Goal: Information Seeking & Learning: Learn about a topic

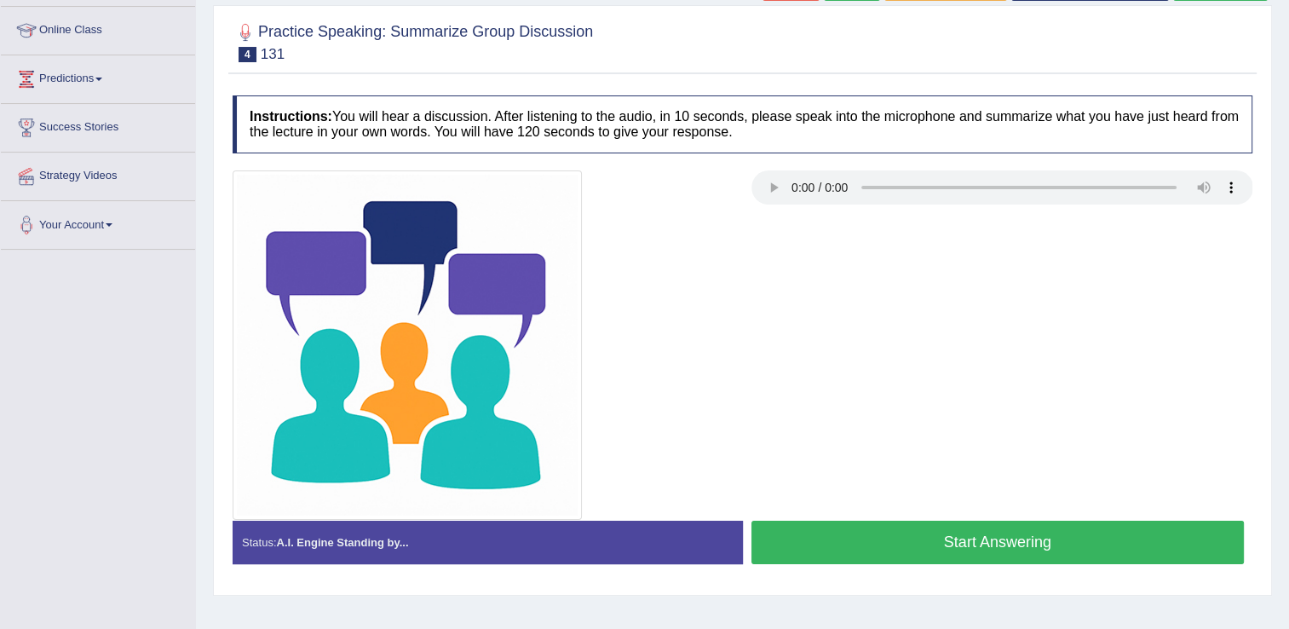
scroll to position [211, 0]
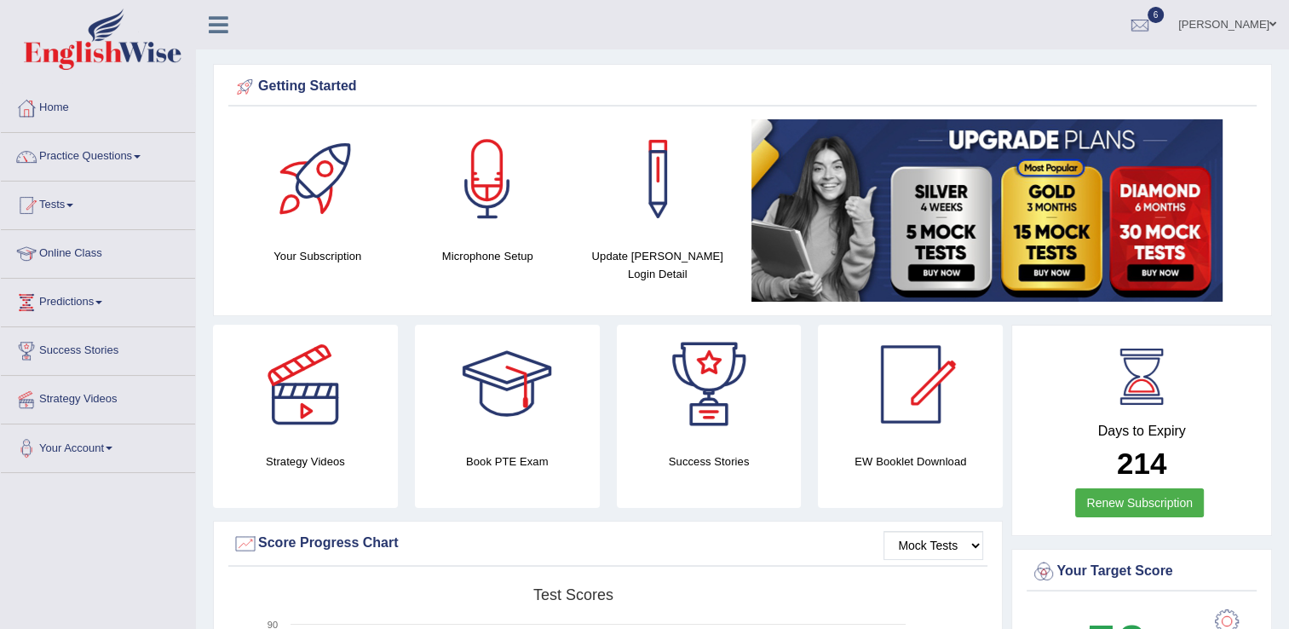
click at [109, 155] on link "Practice Questions" at bounding box center [98, 154] width 194 height 43
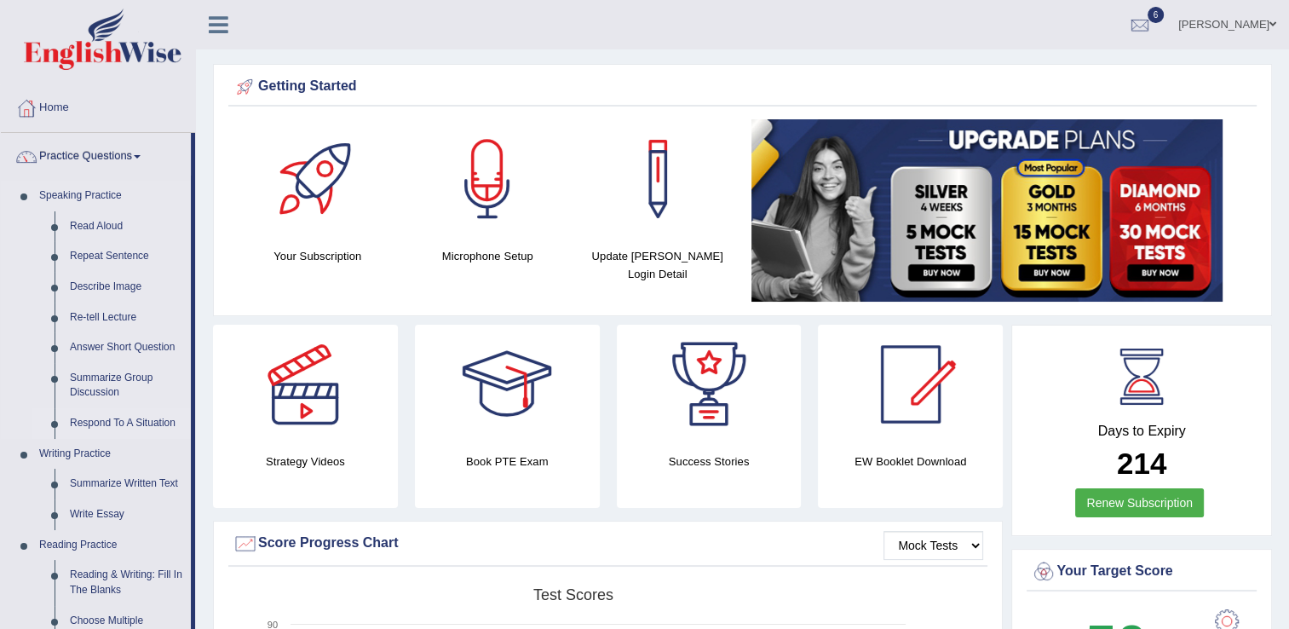
click at [116, 418] on link "Respond To A Situation" at bounding box center [126, 423] width 129 height 31
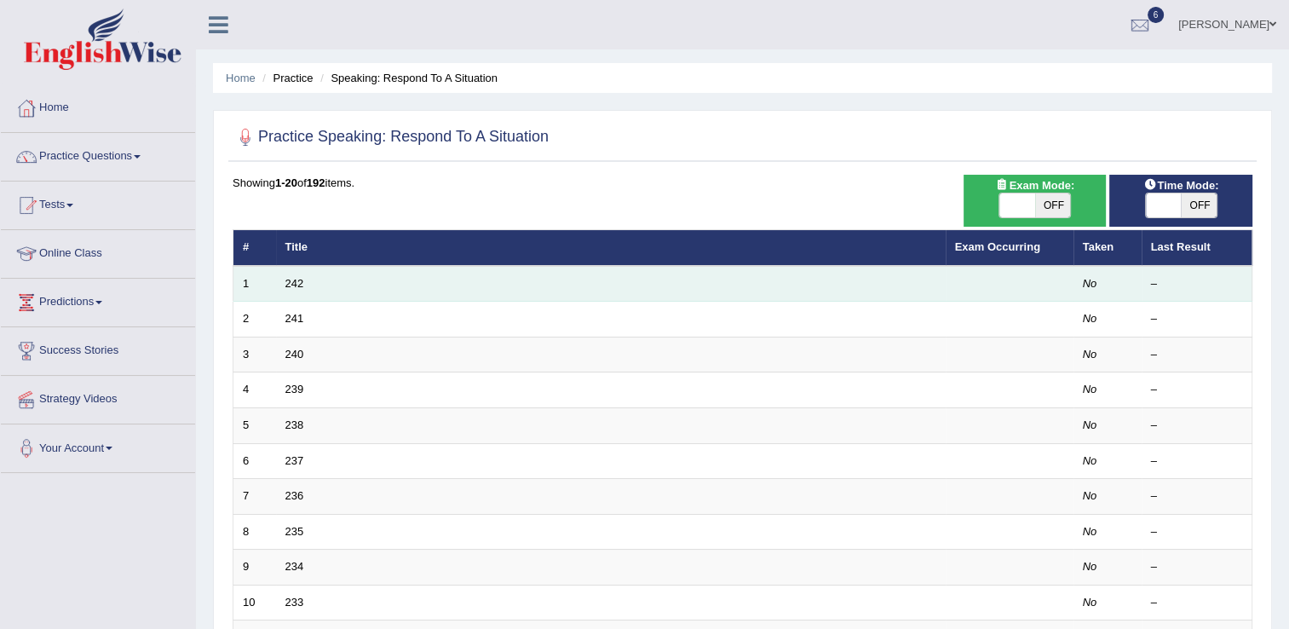
click at [279, 294] on td "242" at bounding box center [611, 284] width 670 height 36
click at [279, 292] on td "242" at bounding box center [611, 284] width 670 height 36
click at [314, 278] on td "242" at bounding box center [611, 284] width 670 height 36
click at [280, 287] on td "242" at bounding box center [611, 284] width 670 height 36
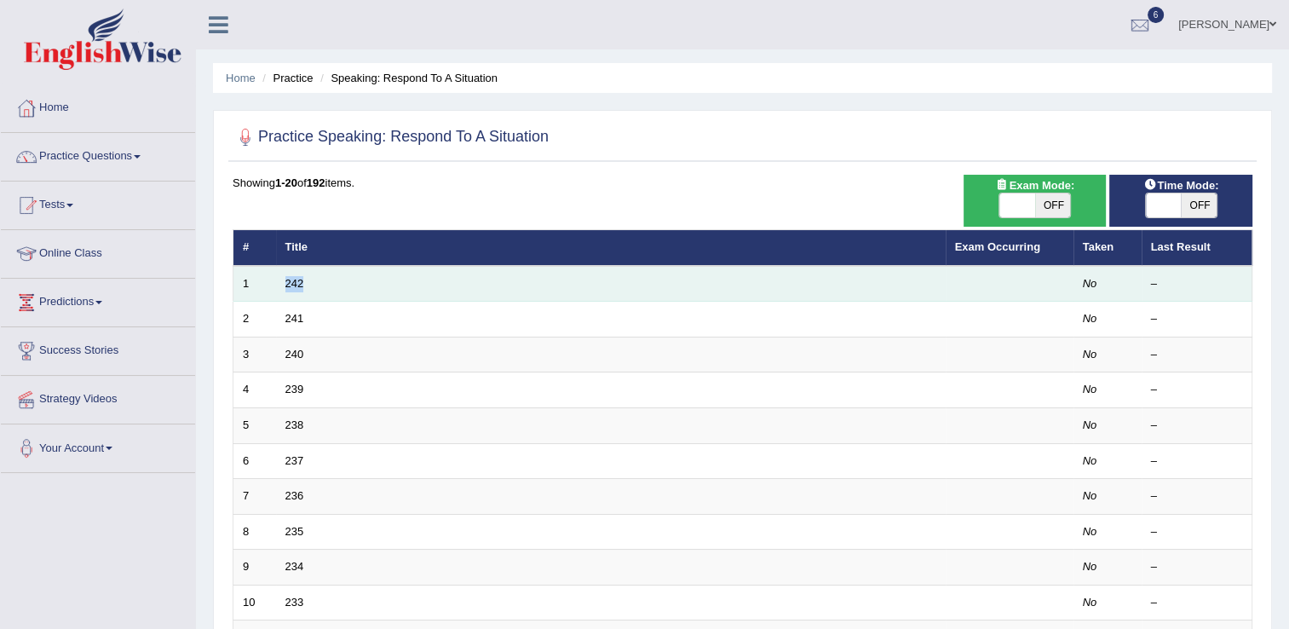
click at [280, 287] on td "242" at bounding box center [611, 284] width 670 height 36
click at [308, 285] on td "242" at bounding box center [611, 284] width 670 height 36
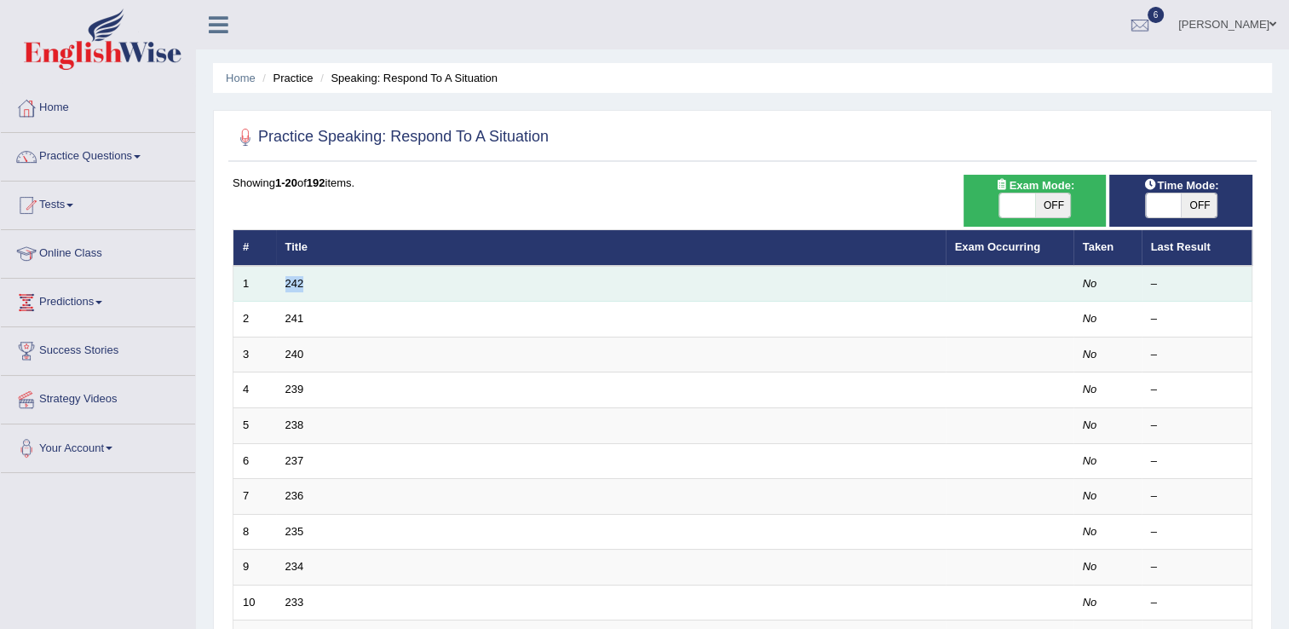
click at [308, 285] on td "242" at bounding box center [611, 284] width 670 height 36
click at [297, 286] on link "242" at bounding box center [295, 283] width 19 height 13
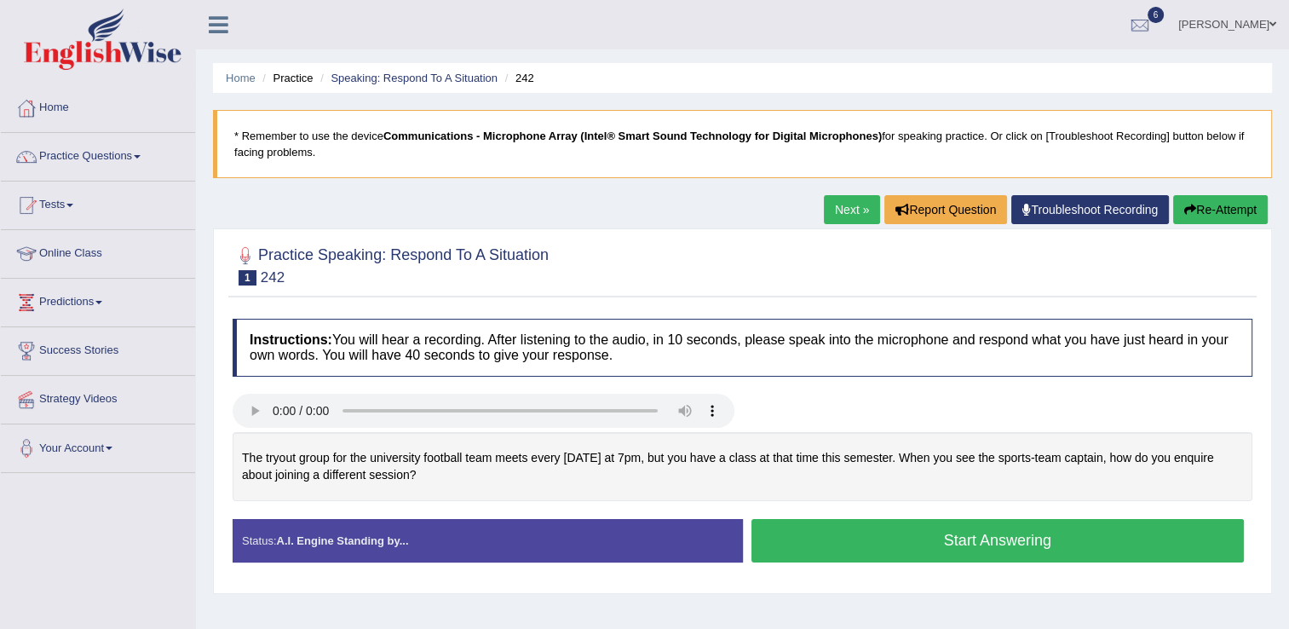
click at [859, 520] on button "Start Answering" at bounding box center [998, 540] width 493 height 43
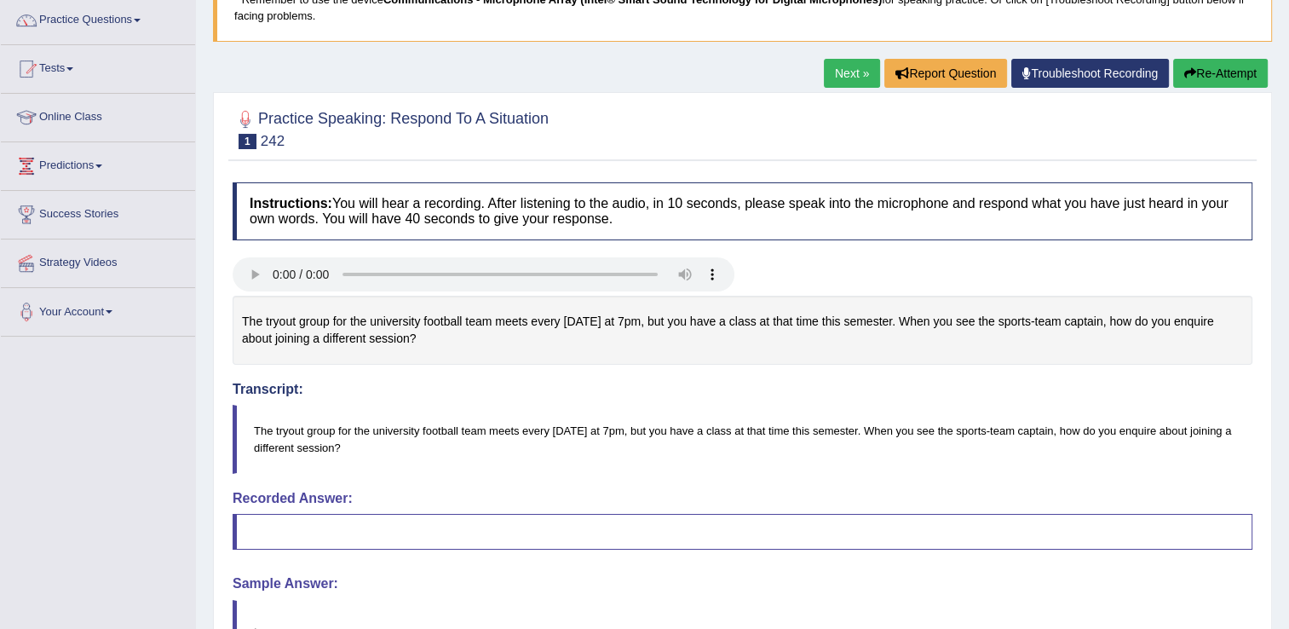
scroll to position [102, 0]
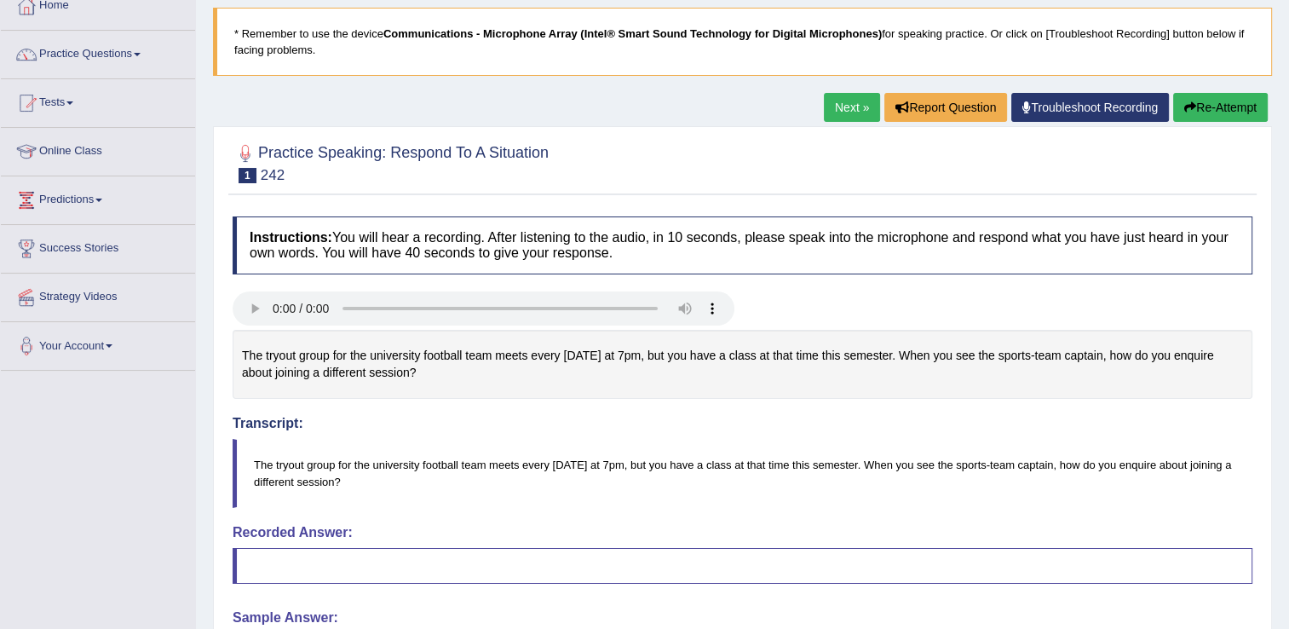
click at [1216, 97] on button "Re-Attempt" at bounding box center [1221, 107] width 95 height 29
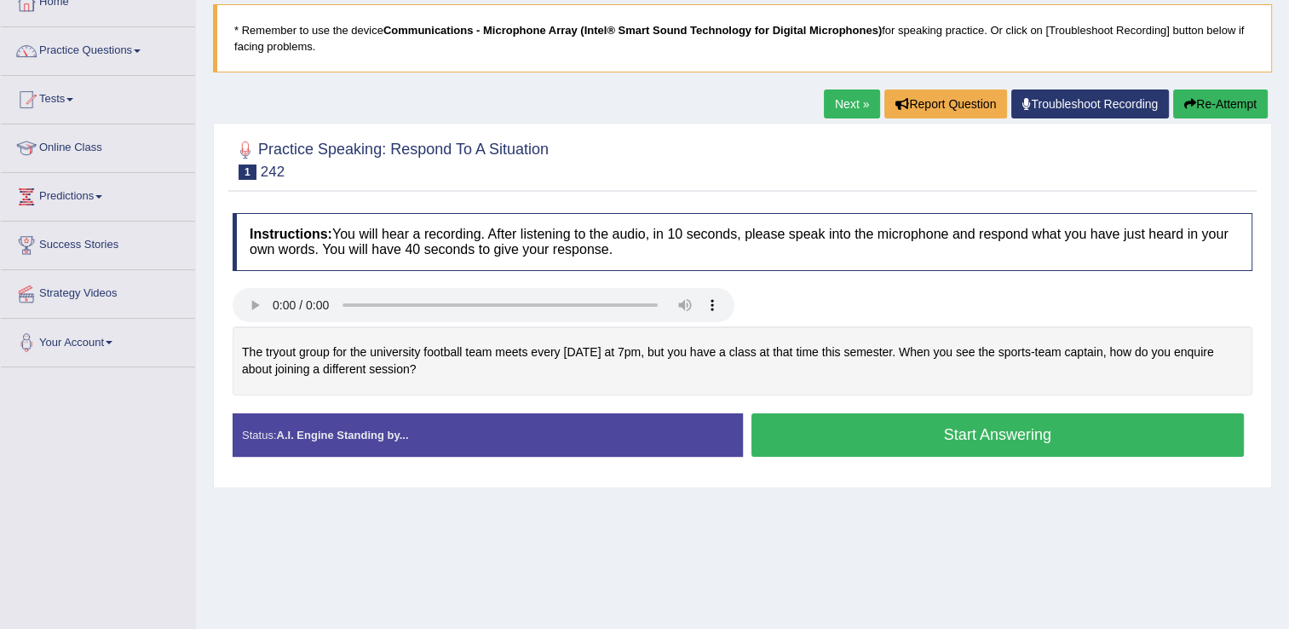
scroll to position [102, 0]
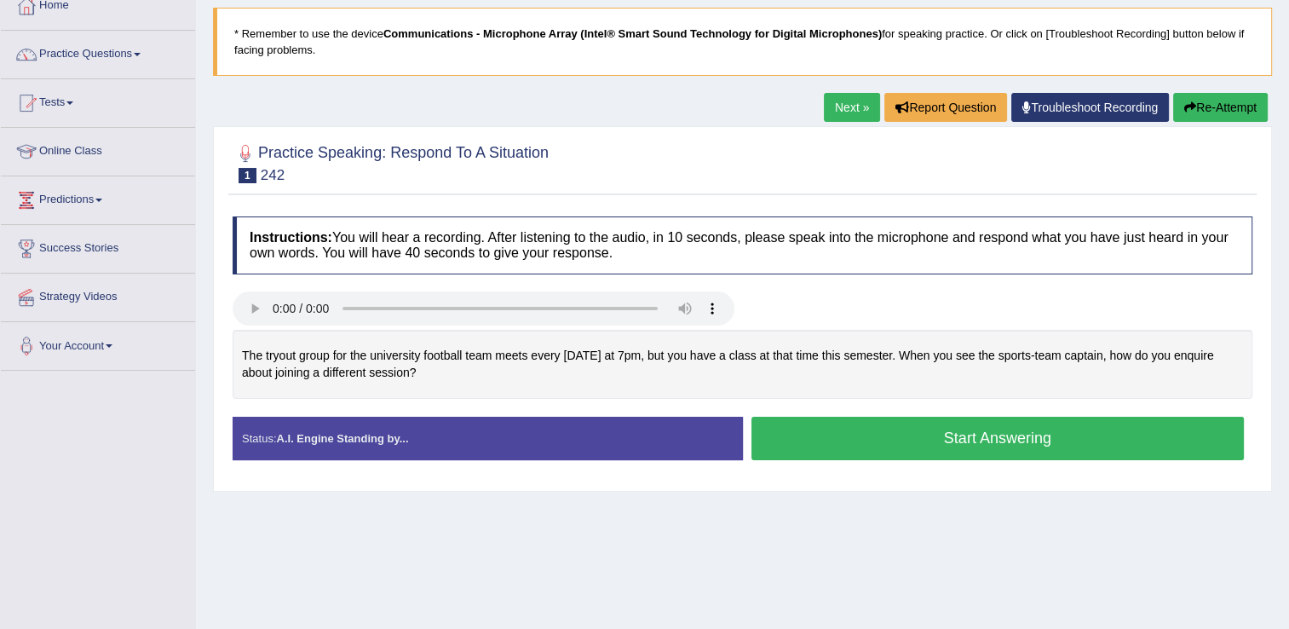
click at [1003, 467] on div "Status: A.I. Engine Standing by... Start Answering Stop Recording" at bounding box center [743, 447] width 1020 height 61
click at [989, 429] on button "Start Answering" at bounding box center [998, 438] width 493 height 43
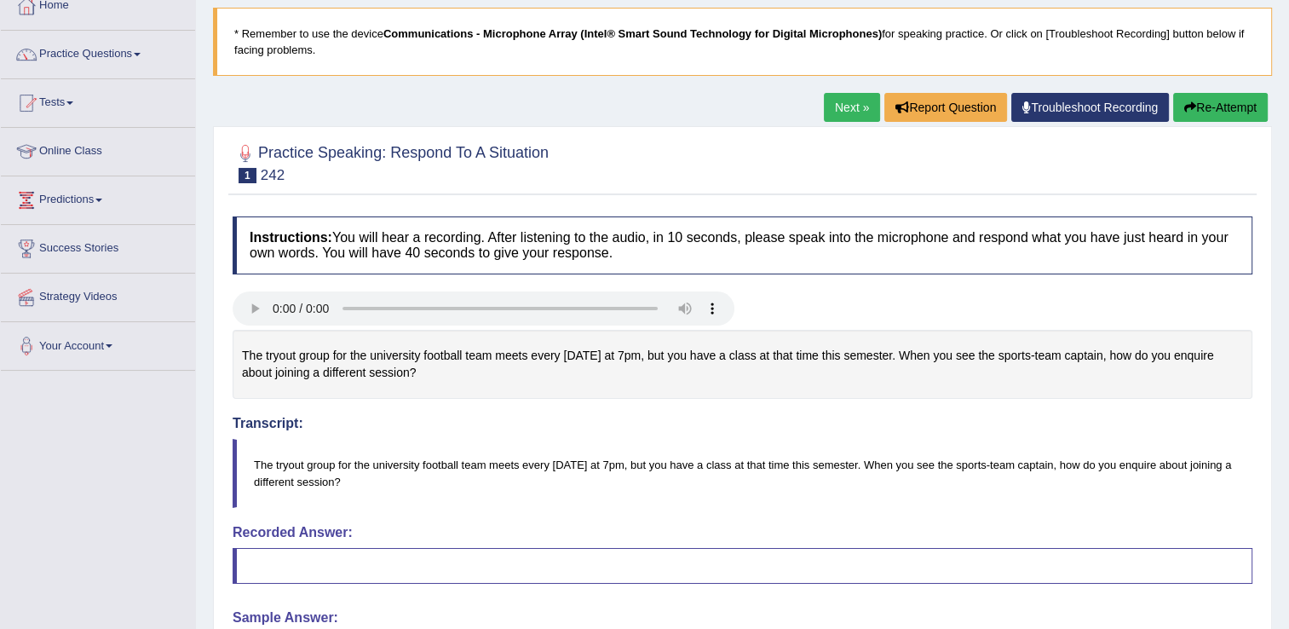
click at [1191, 106] on icon "button" at bounding box center [1191, 107] width 12 height 12
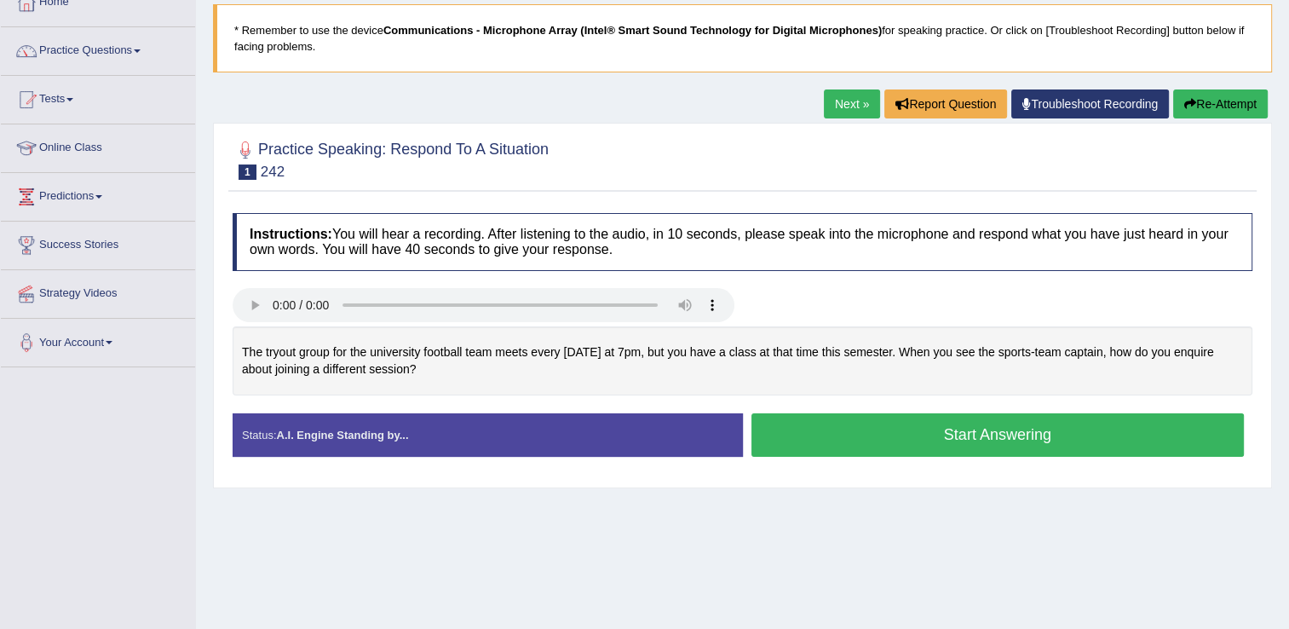
scroll to position [102, 0]
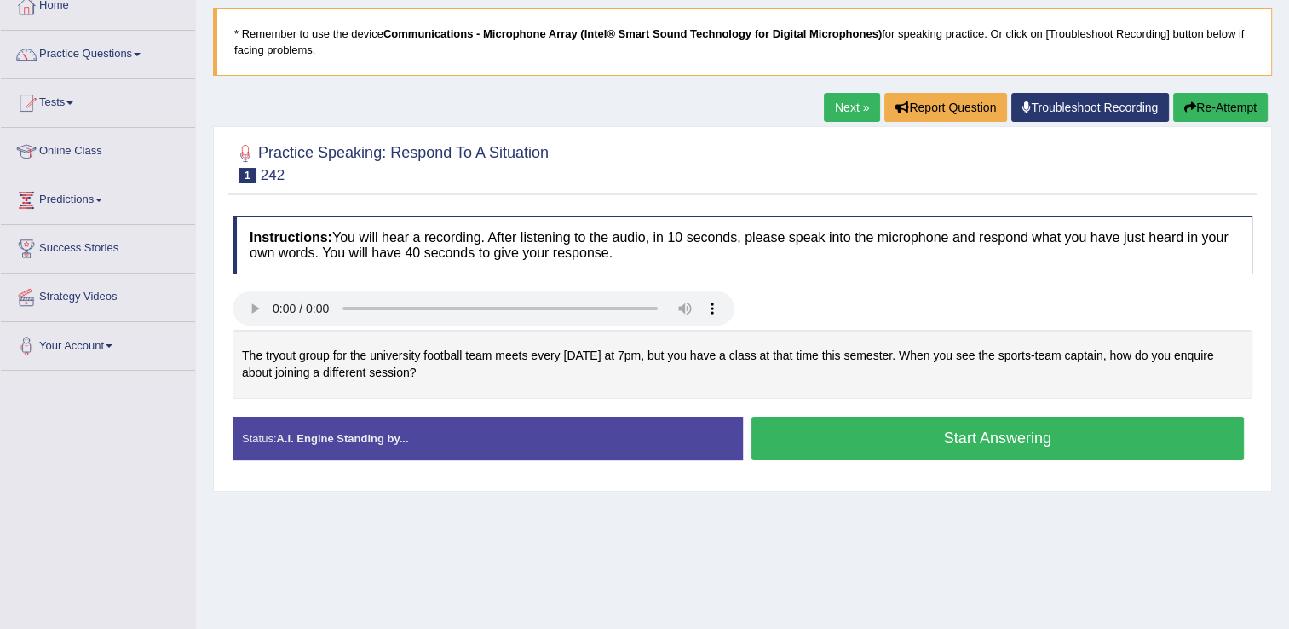
click at [950, 436] on button "Start Answering" at bounding box center [998, 438] width 493 height 43
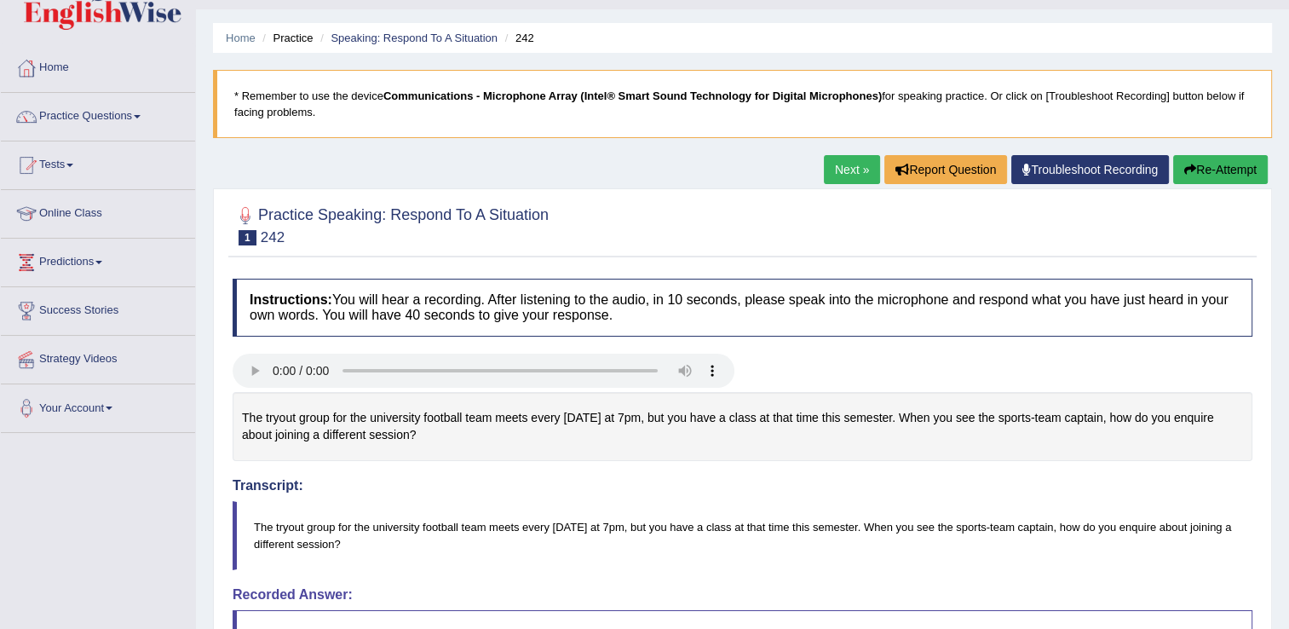
scroll to position [0, 0]
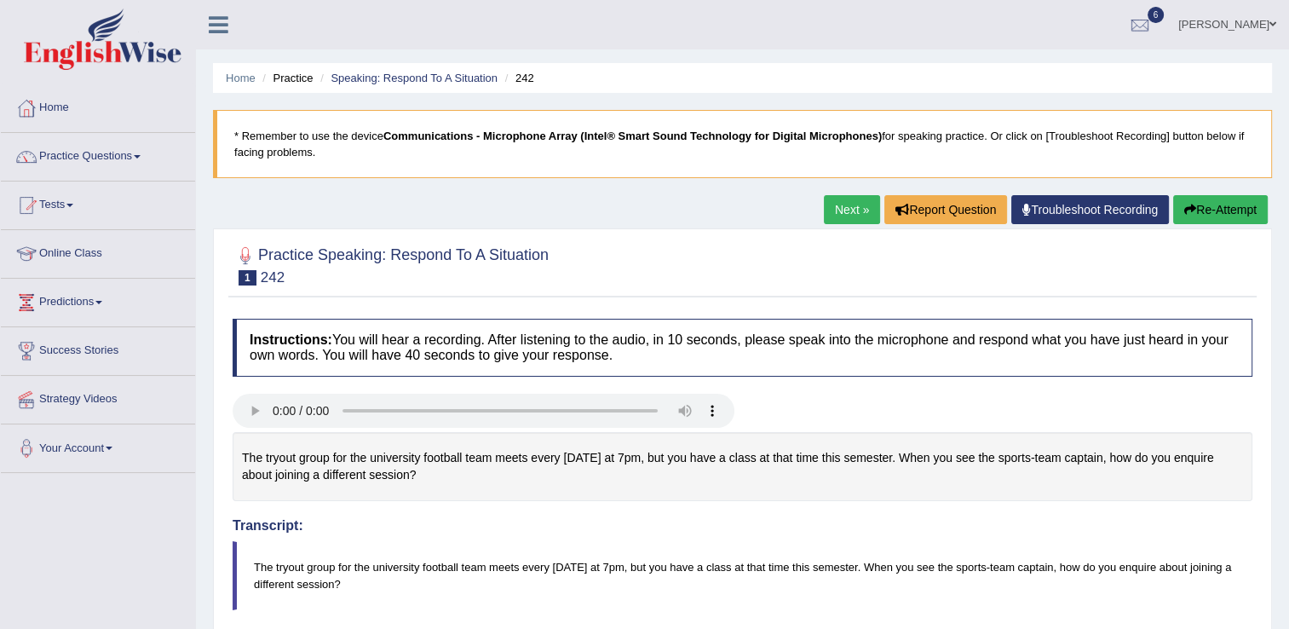
click at [1221, 217] on button "Re-Attempt" at bounding box center [1221, 209] width 95 height 29
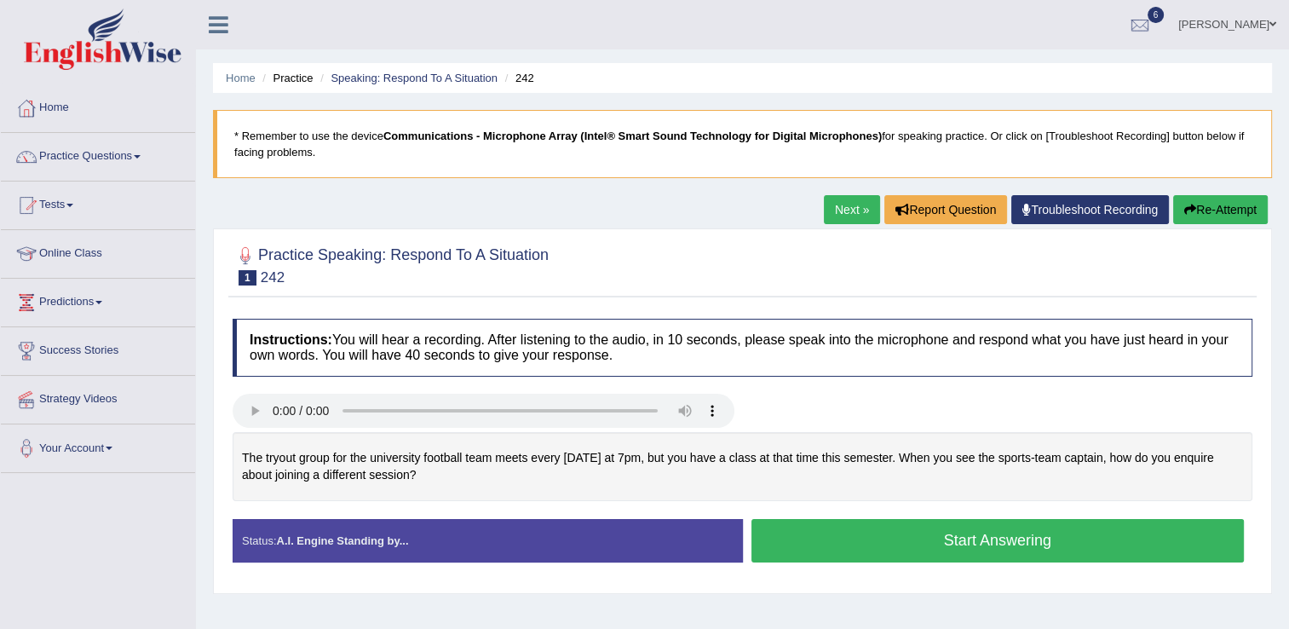
click at [830, 551] on button "Start Answering" at bounding box center [998, 540] width 493 height 43
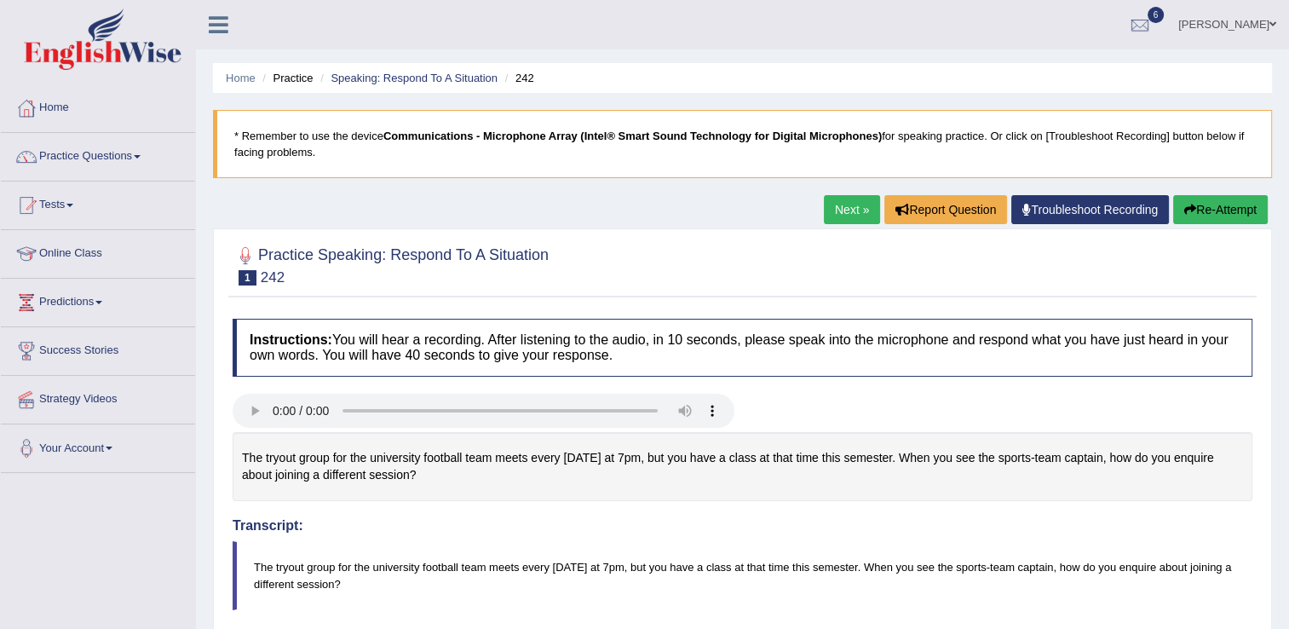
click at [1206, 203] on button "Re-Attempt" at bounding box center [1221, 209] width 95 height 29
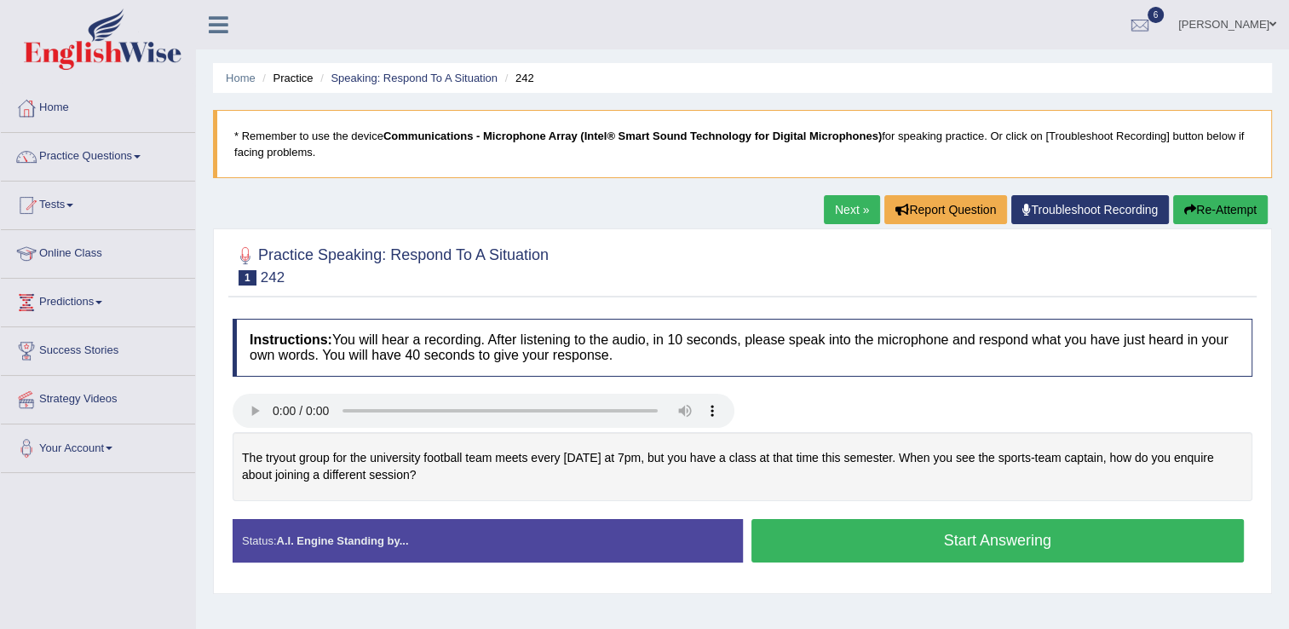
click at [850, 536] on button "Start Answering" at bounding box center [998, 540] width 493 height 43
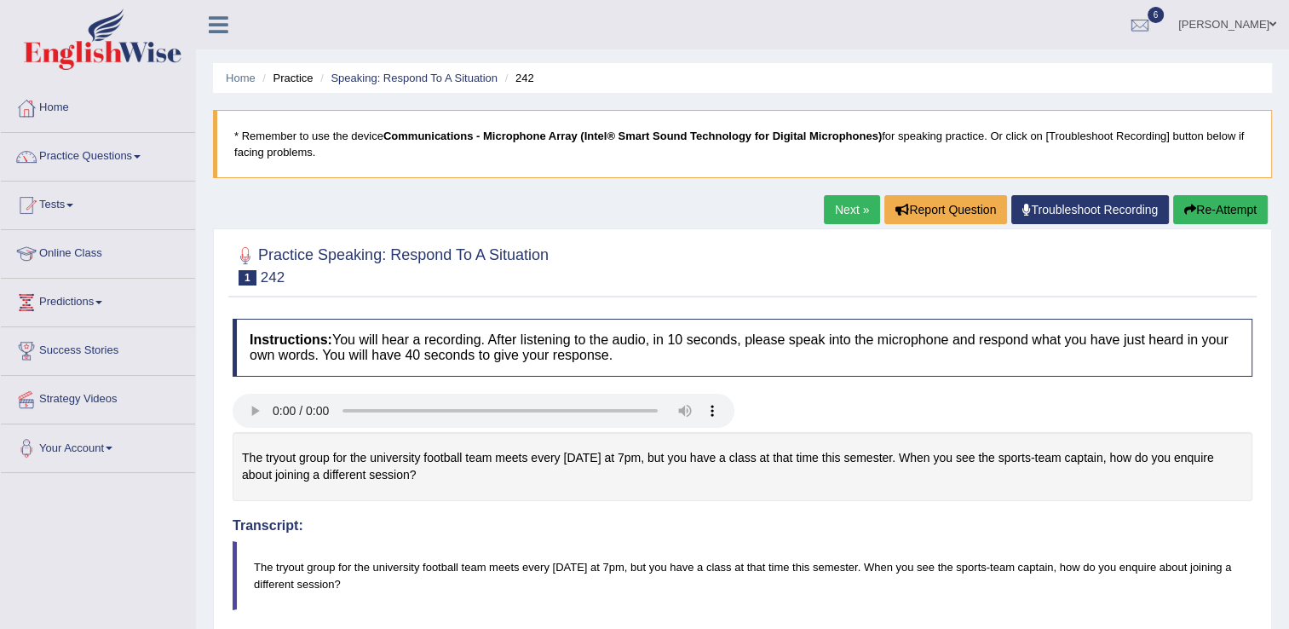
click at [1204, 202] on button "Re-Attempt" at bounding box center [1221, 209] width 95 height 29
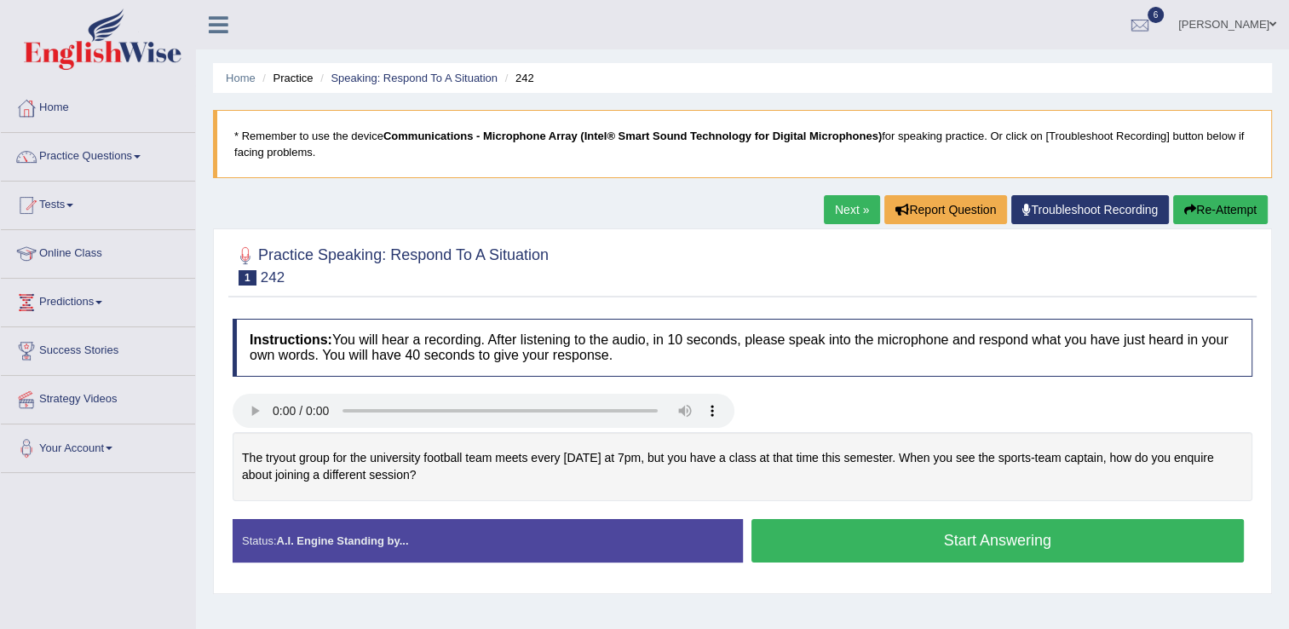
click at [822, 395] on div at bounding box center [742, 413] width 1037 height 38
click at [933, 540] on button "Start Answering" at bounding box center [998, 540] width 493 height 43
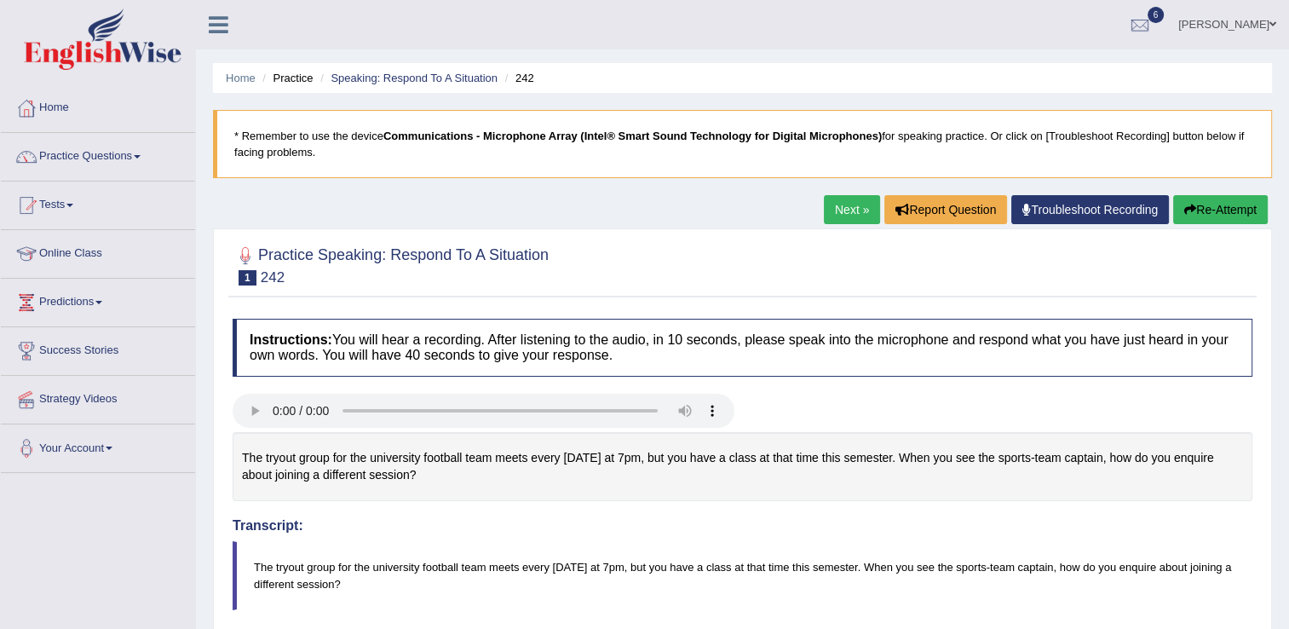
click at [1209, 206] on button "Re-Attempt" at bounding box center [1221, 209] width 95 height 29
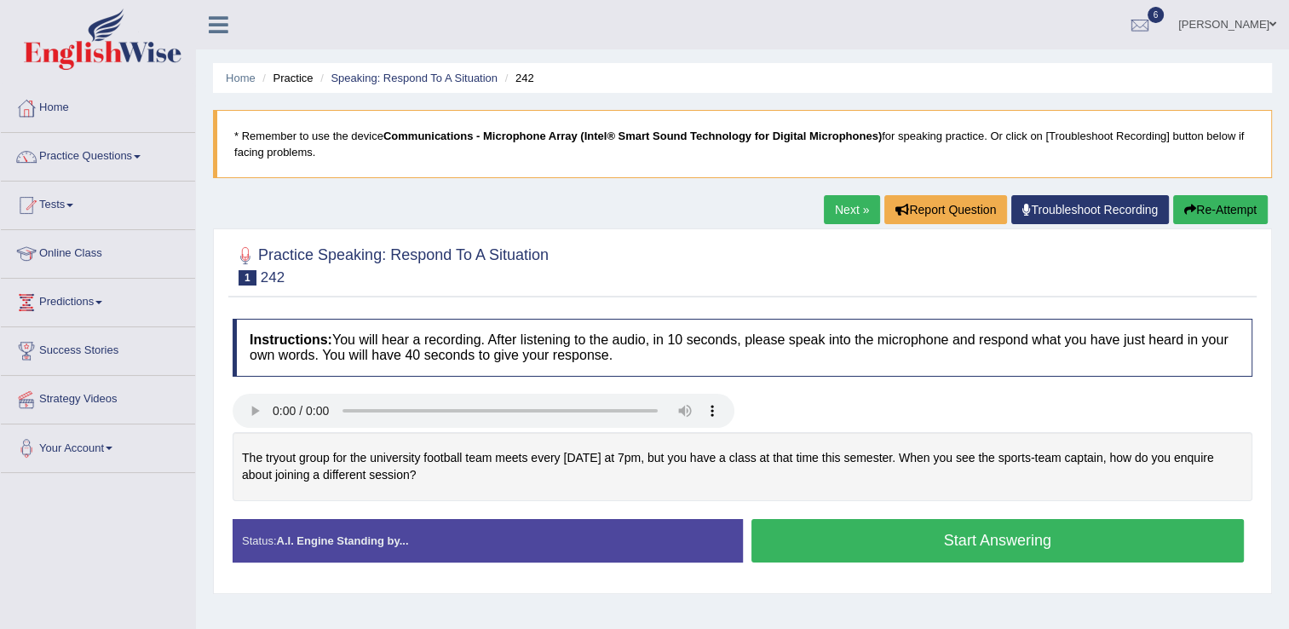
click at [926, 527] on button "Start Answering" at bounding box center [998, 540] width 493 height 43
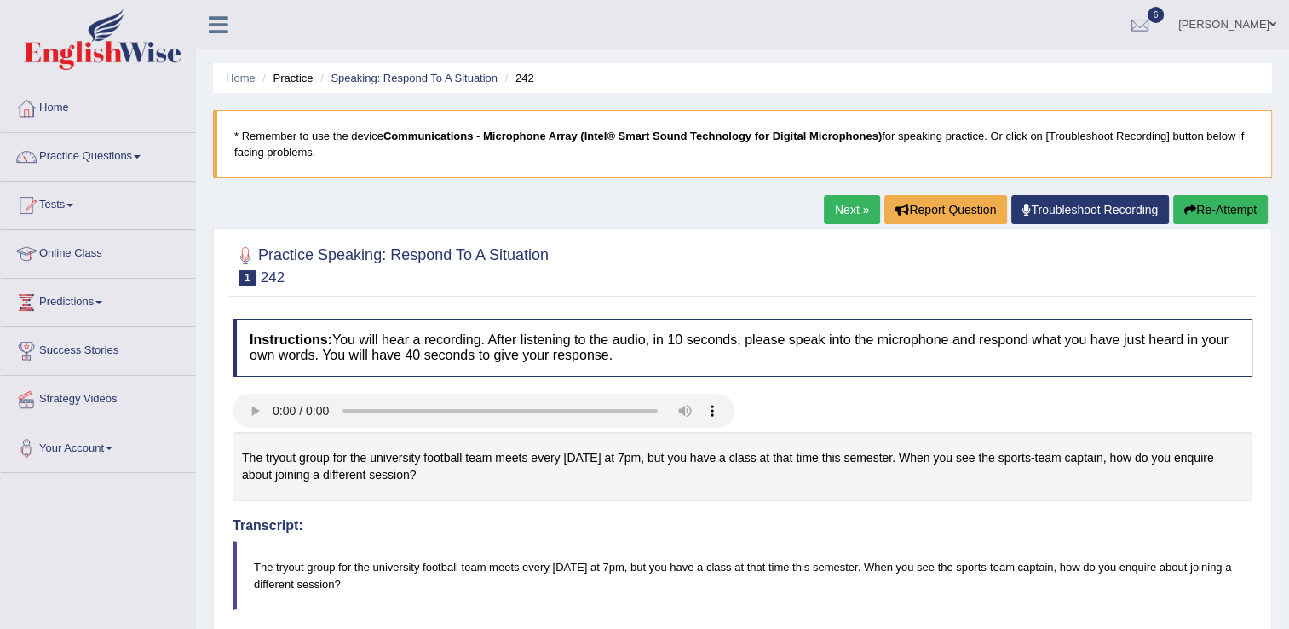
click at [842, 206] on link "Next »" at bounding box center [852, 209] width 56 height 29
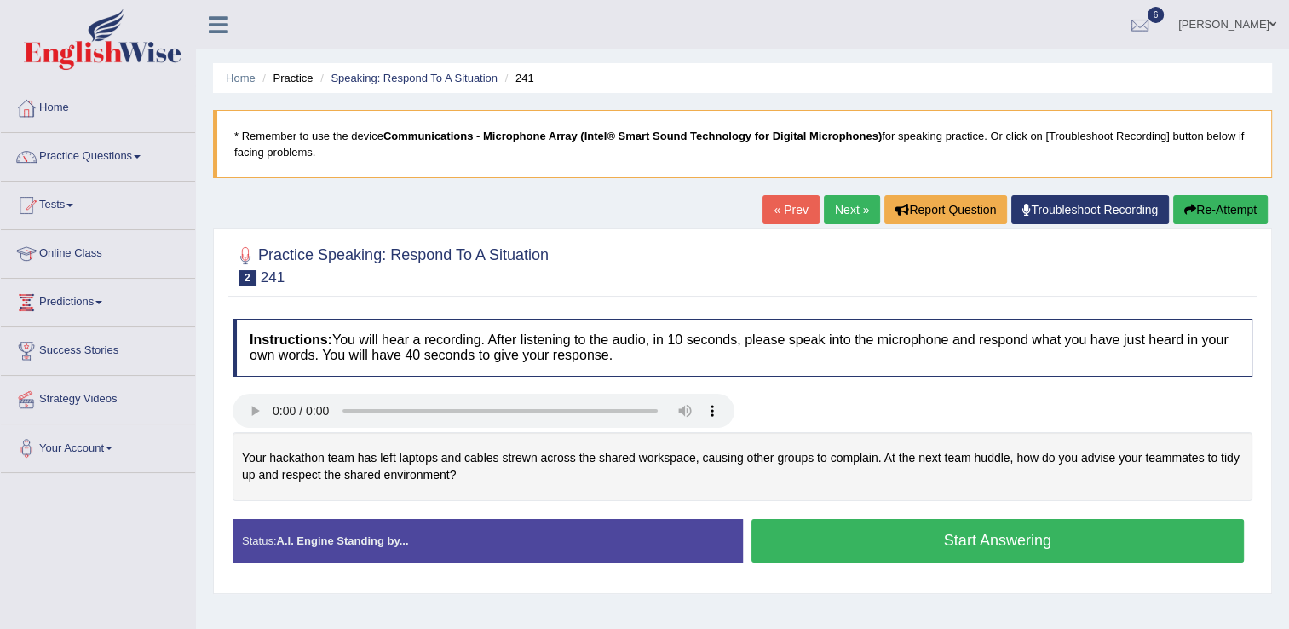
click at [903, 526] on button "Start Answering" at bounding box center [998, 540] width 493 height 43
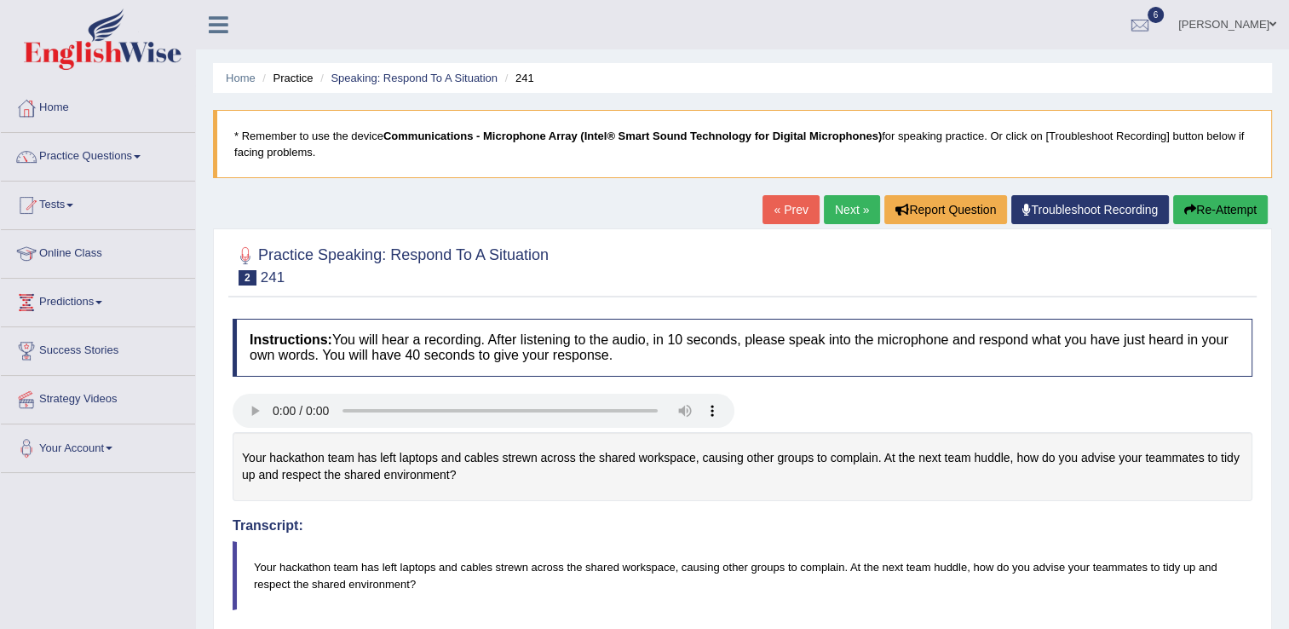
click at [1200, 210] on button "Re-Attempt" at bounding box center [1221, 209] width 95 height 29
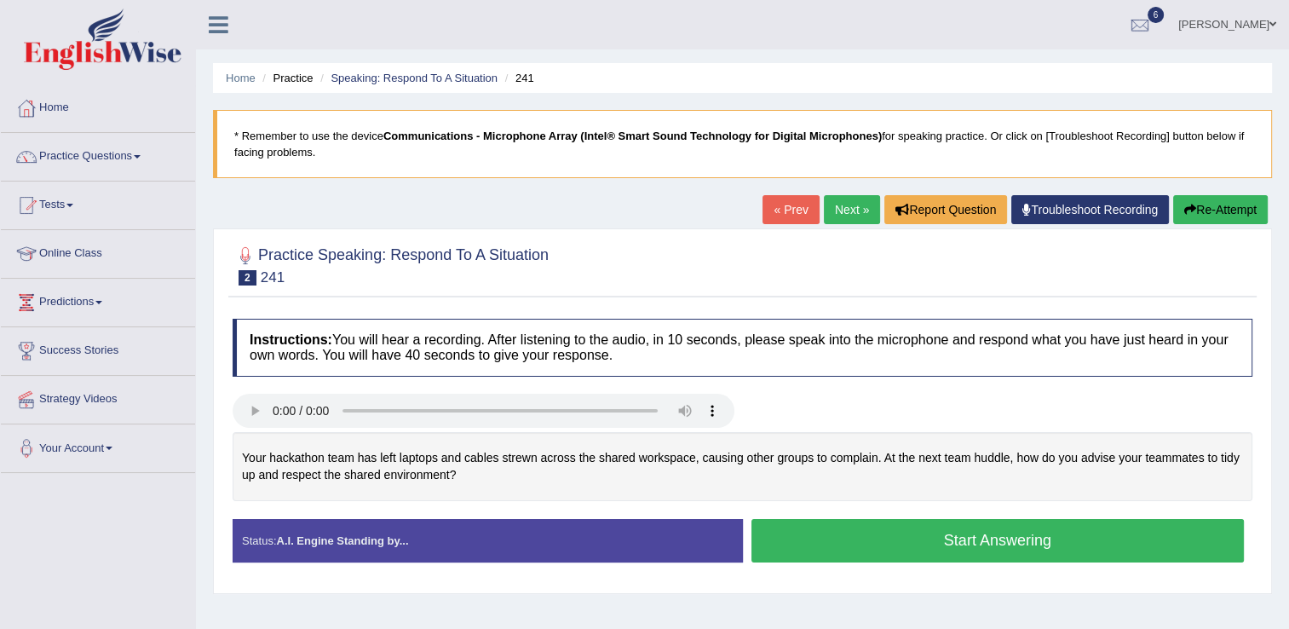
click at [835, 554] on button "Start Answering" at bounding box center [998, 540] width 493 height 43
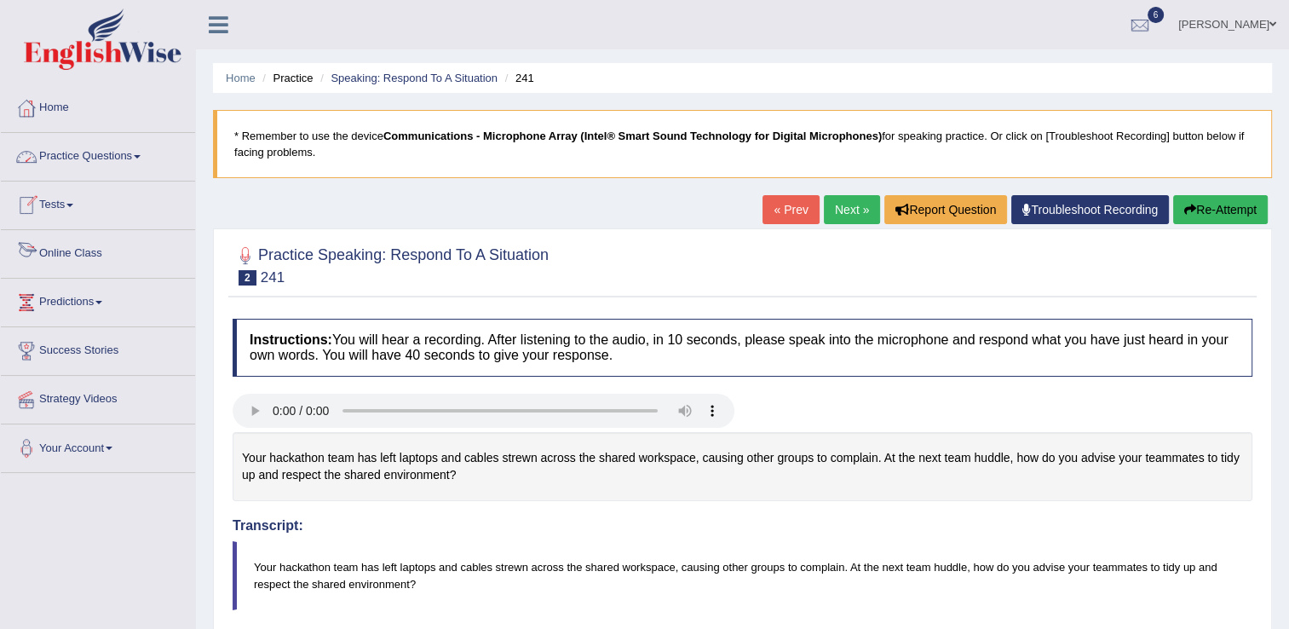
click at [84, 261] on link "Online Class" at bounding box center [98, 251] width 194 height 43
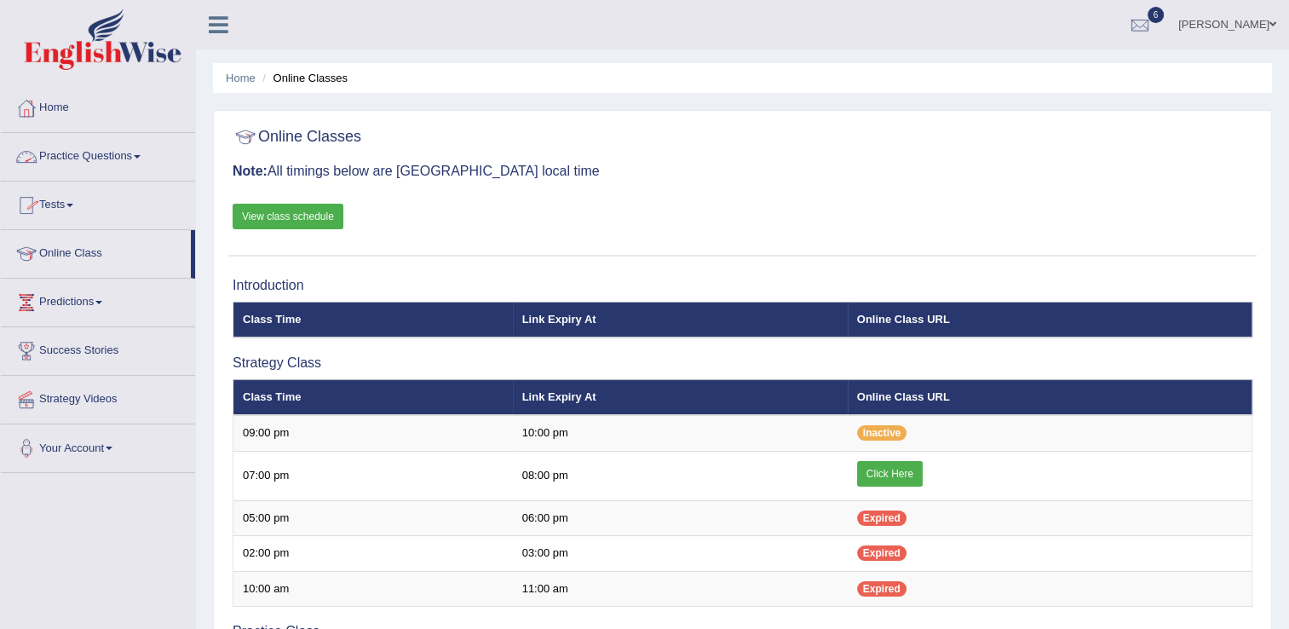
click at [154, 153] on link "Practice Questions" at bounding box center [98, 154] width 194 height 43
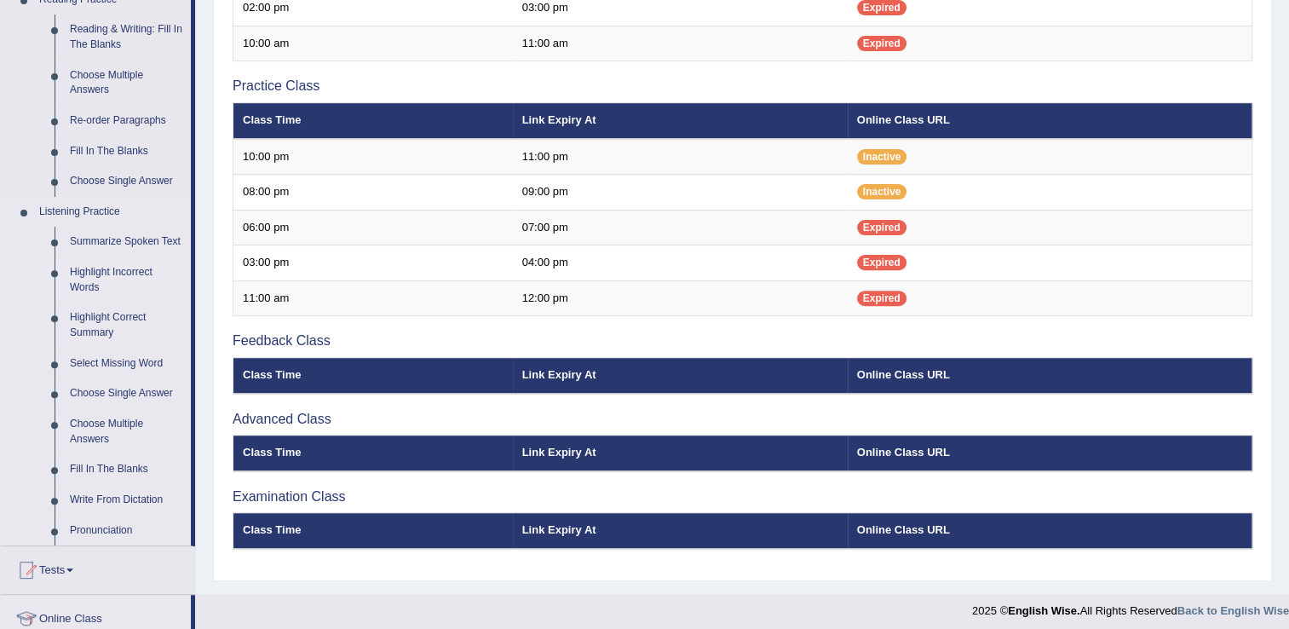
click at [174, 513] on ul "Speaking Practice Read Aloud Repeat Sentence Describe Image Re-tell Lecture Ans…" at bounding box center [96, 90] width 190 height 910
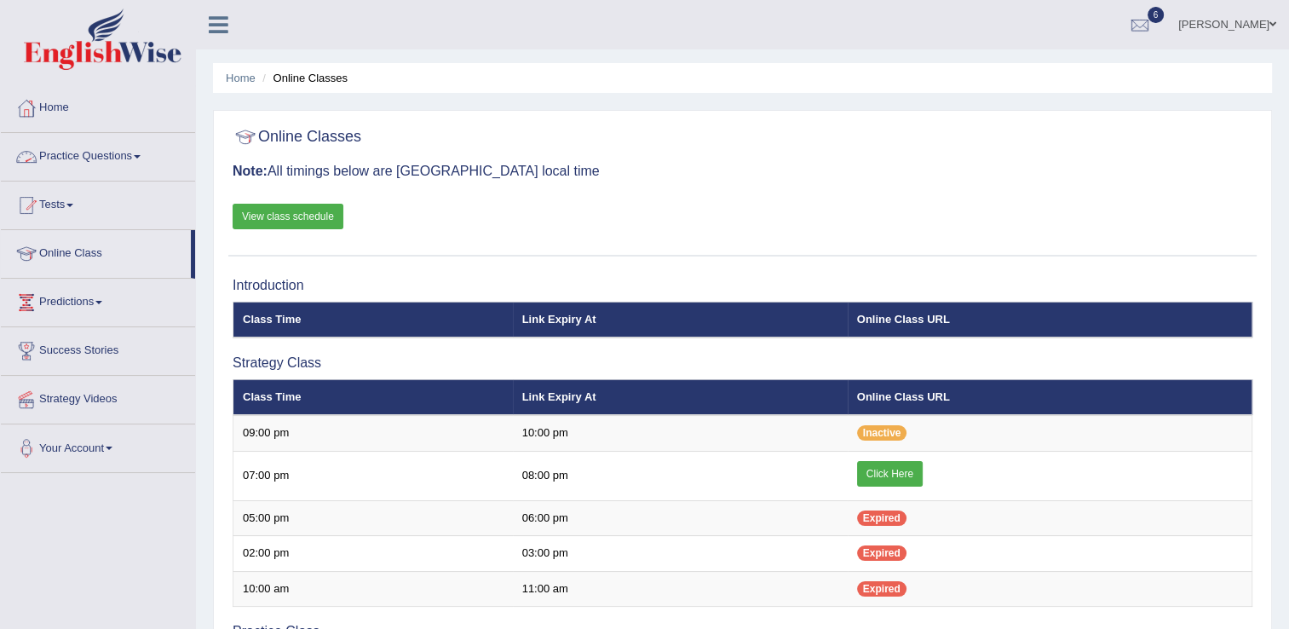
click at [111, 160] on link "Practice Questions" at bounding box center [98, 154] width 194 height 43
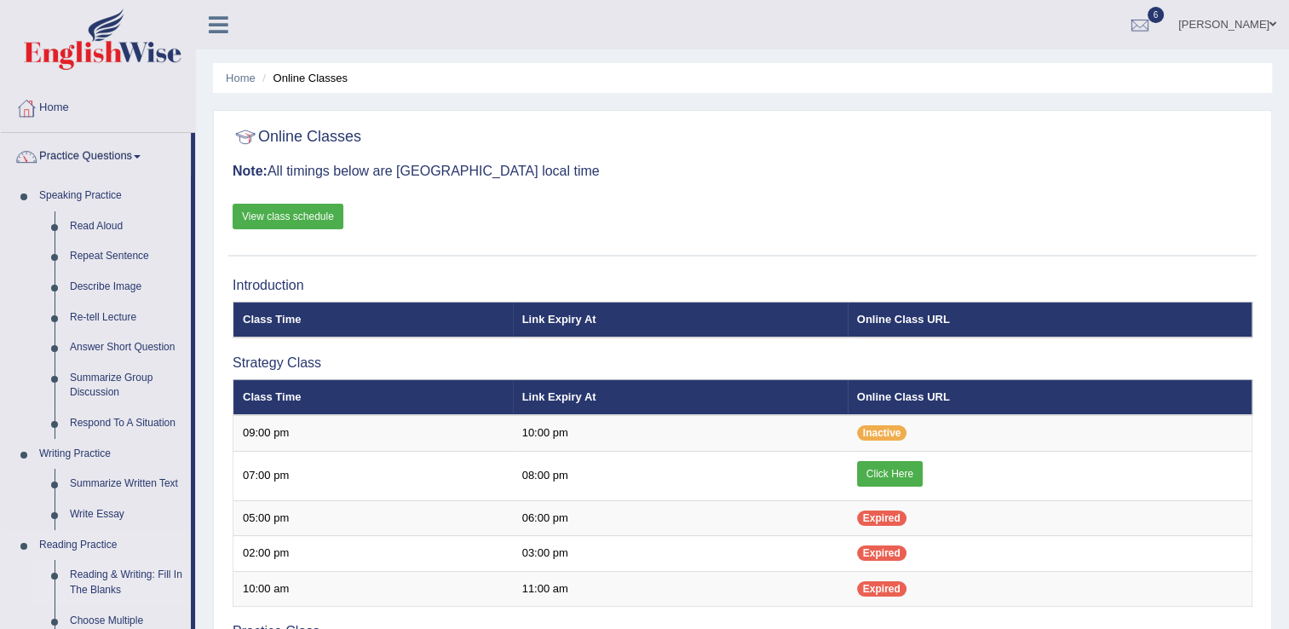
click at [140, 583] on link "Reading & Writing: Fill In The Blanks" at bounding box center [126, 582] width 129 height 45
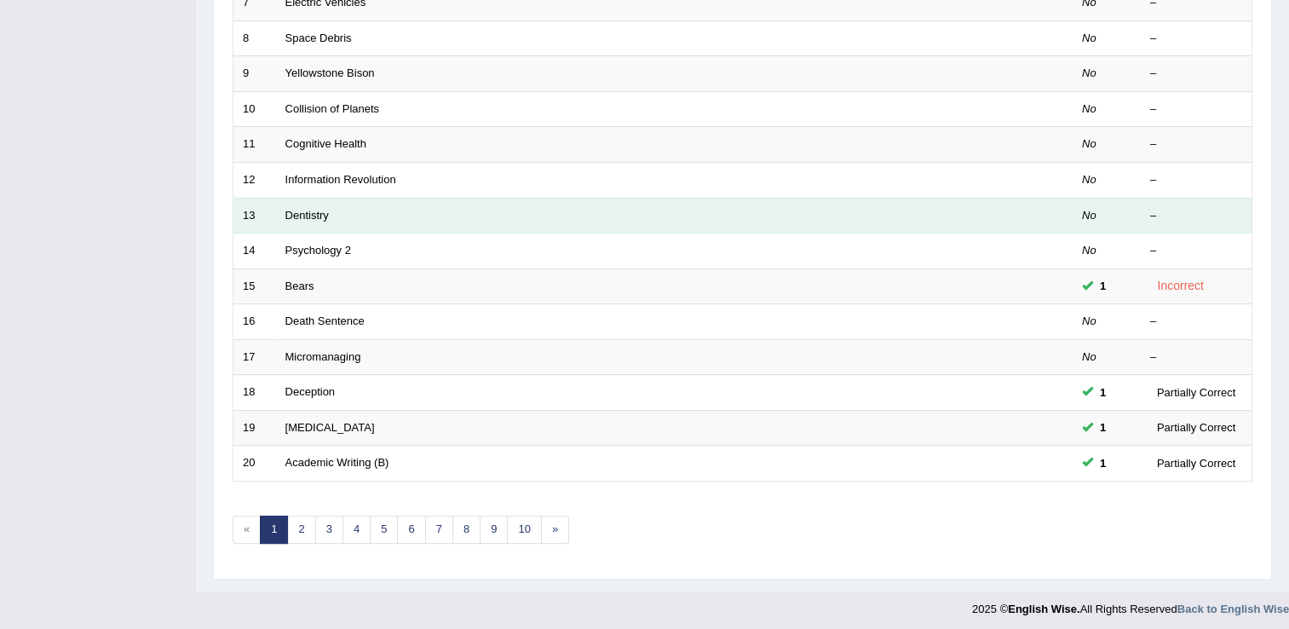
scroll to position [494, 0]
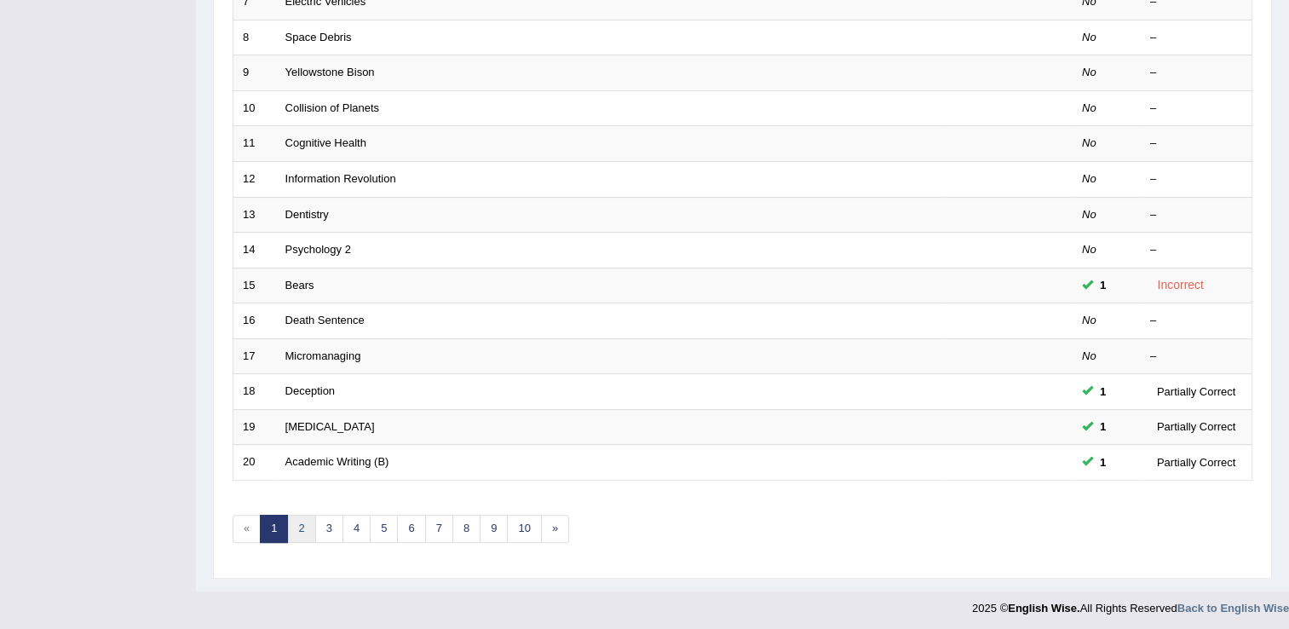
click at [301, 520] on link "2" at bounding box center [301, 529] width 28 height 28
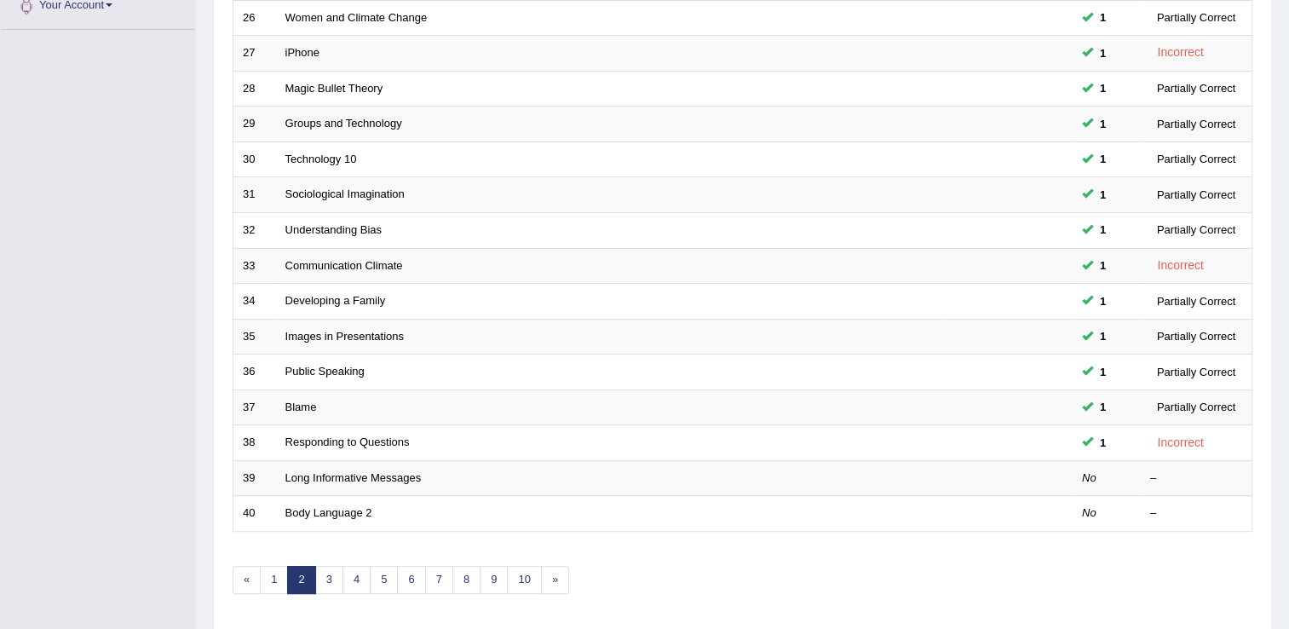
scroll to position [477, 0]
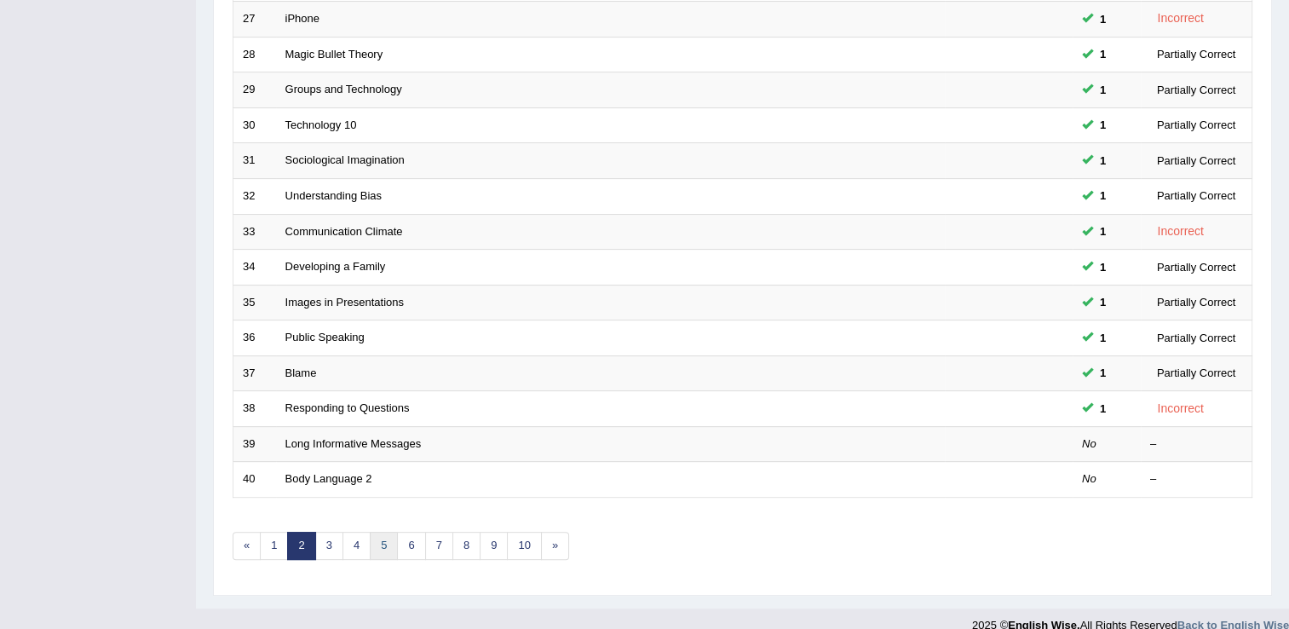
click at [390, 544] on link "5" at bounding box center [384, 546] width 28 height 28
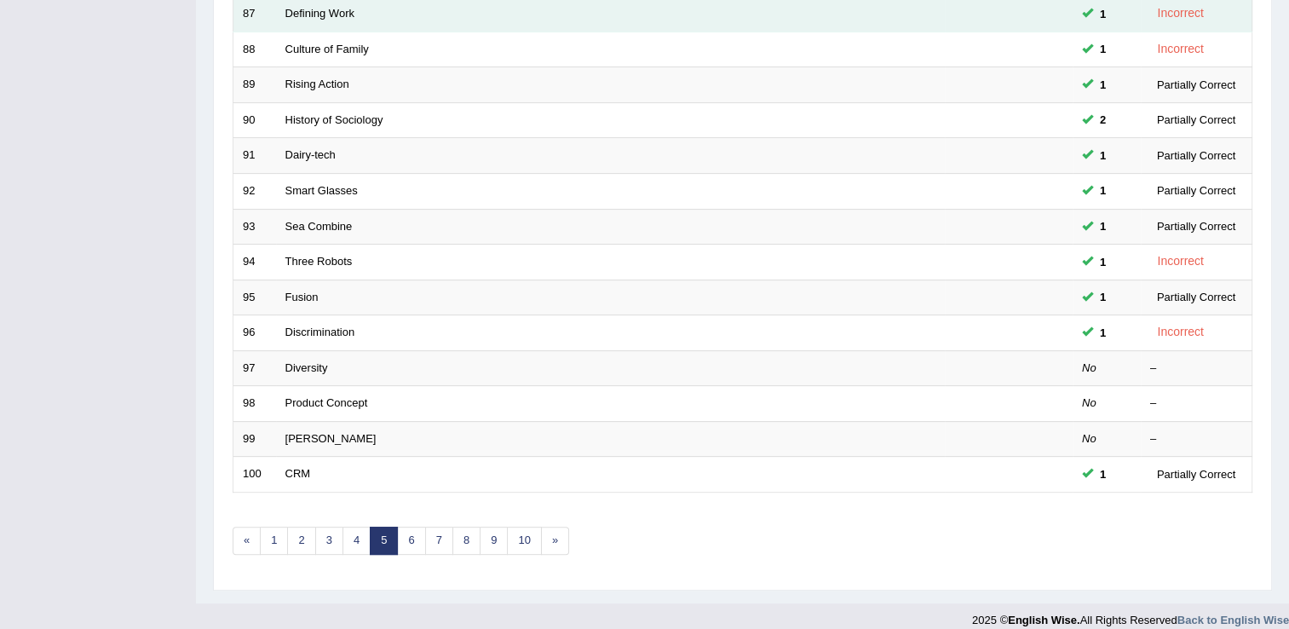
scroll to position [494, 0]
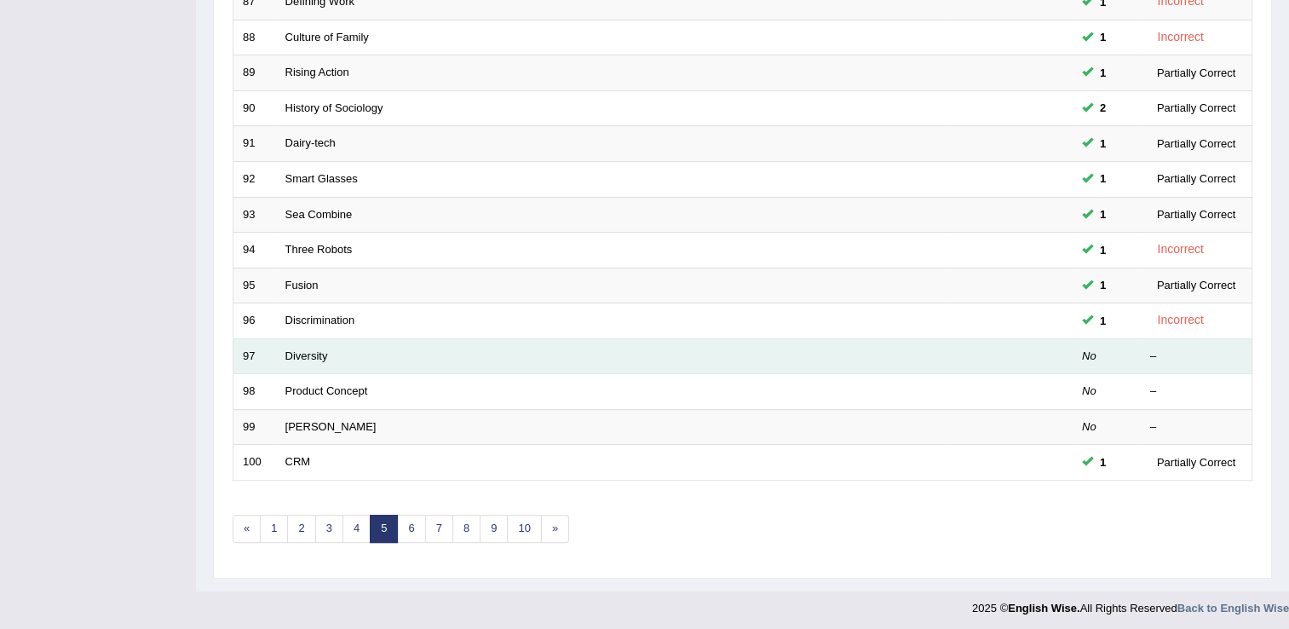
click at [289, 360] on td "Diversity" at bounding box center [610, 356] width 669 height 36
click at [295, 360] on td "Diversity" at bounding box center [610, 356] width 669 height 36
drag, startPoint x: 295, startPoint y: 360, endPoint x: 286, endPoint y: 355, distance: 9.5
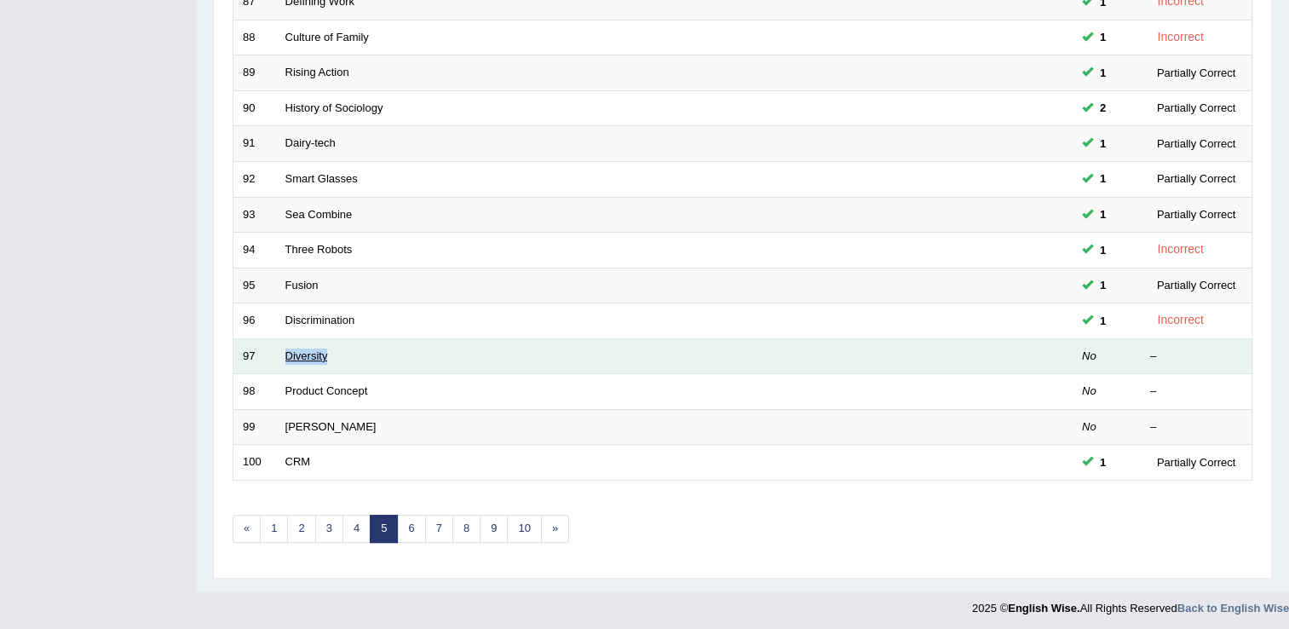
click at [286, 355] on link "Diversity" at bounding box center [307, 355] width 43 height 13
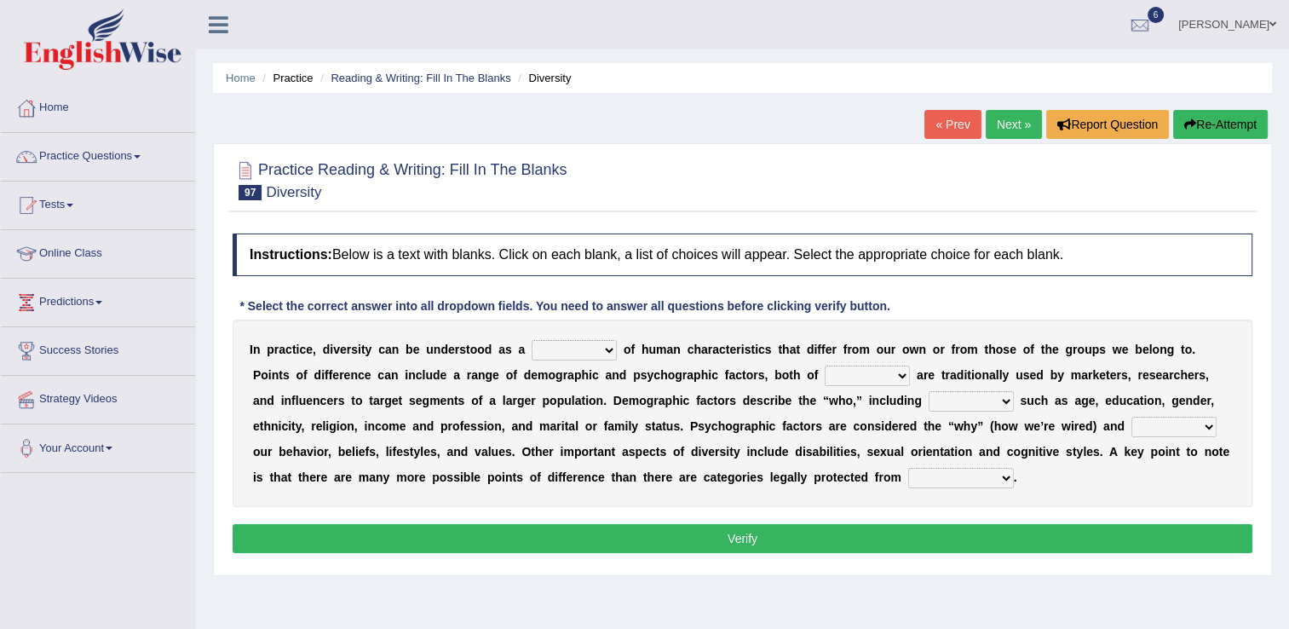
click at [586, 346] on select "sense hoard range set" at bounding box center [574, 350] width 85 height 20
select select "range"
click at [532, 340] on select "sense hoard range set" at bounding box center [574, 350] width 85 height 20
click at [825, 372] on select "them who whom which" at bounding box center [867, 376] width 85 height 20
select select "them"
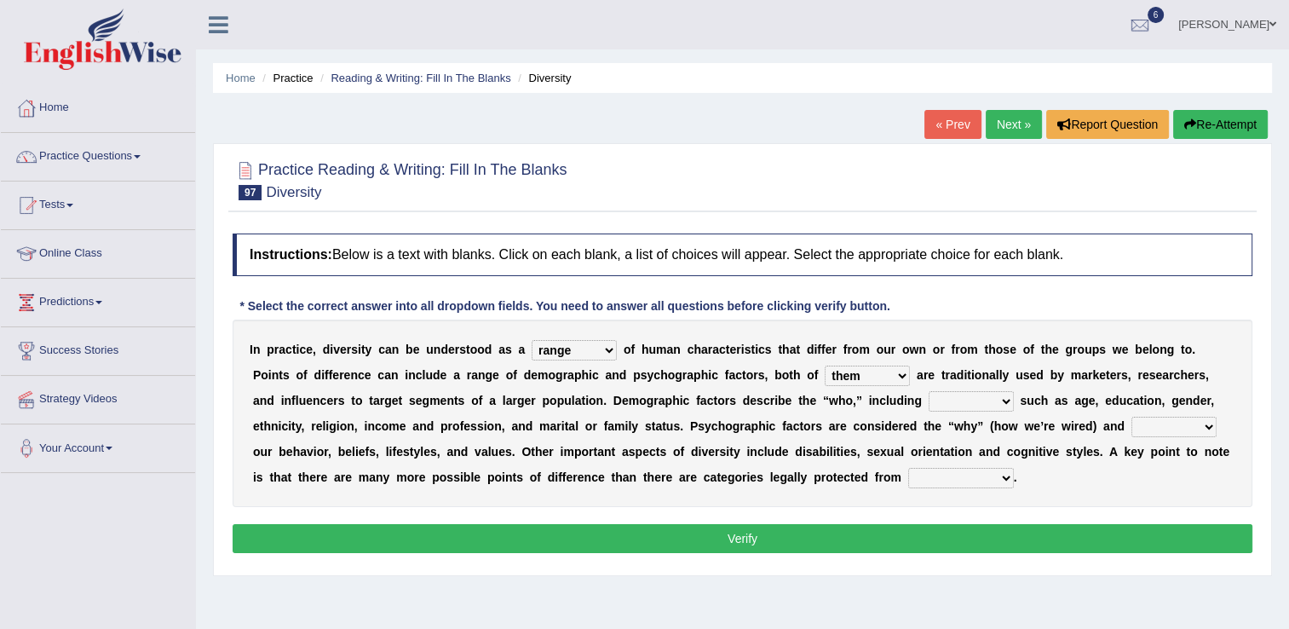
click at [825, 366] on select "them who whom which" at bounding box center [867, 376] width 85 height 20
click at [929, 402] on select "baits straits traits gaits" at bounding box center [971, 401] width 85 height 20
select select "traits"
click at [929, 391] on select "baits straits traits gaits" at bounding box center [971, 401] width 85 height 20
click at [1132, 432] on select "project reflect reject deject" at bounding box center [1174, 427] width 85 height 20
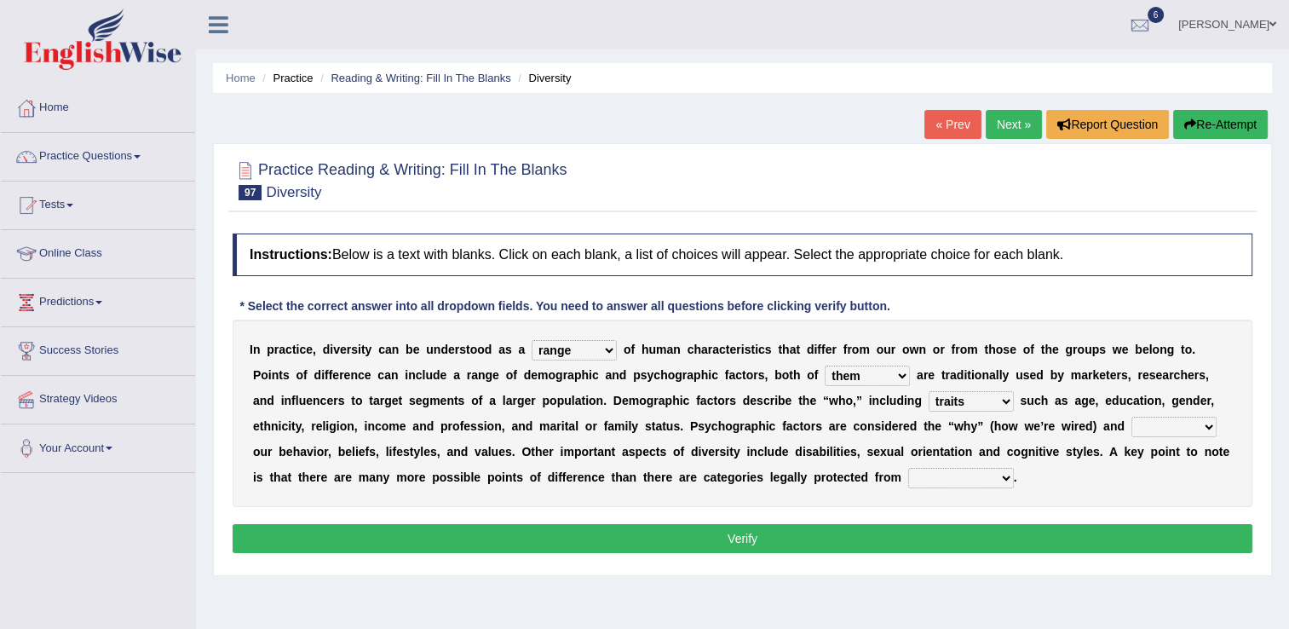
select select "project"
click at [1132, 417] on select "project reflect reject deject" at bounding box center [1174, 427] width 85 height 20
click at [909, 479] on select "confrontation degradation discrimination contamination" at bounding box center [962, 478] width 106 height 20
select select "degradation"
click at [909, 468] on select "confrontation degradation discrimination contamination" at bounding box center [962, 478] width 106 height 20
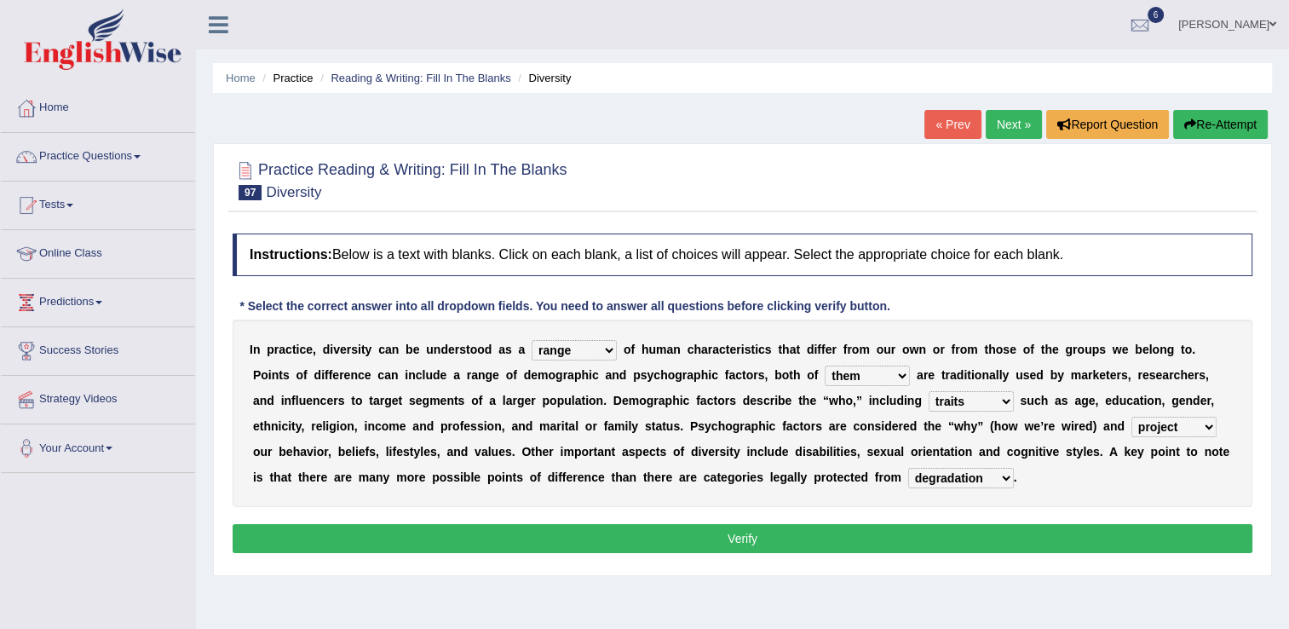
click at [755, 536] on button "Verify" at bounding box center [743, 538] width 1020 height 29
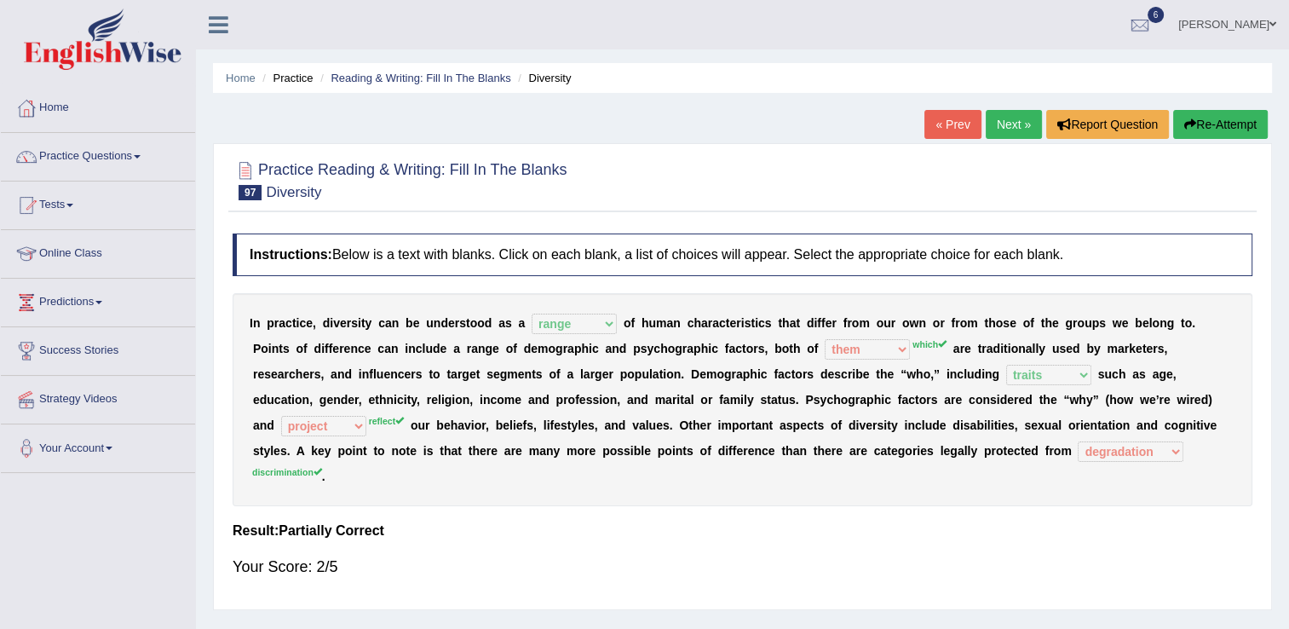
click at [755, 546] on div "Your Score: 2/5" at bounding box center [743, 566] width 1020 height 41
click at [1007, 118] on link "Next »" at bounding box center [1014, 124] width 56 height 29
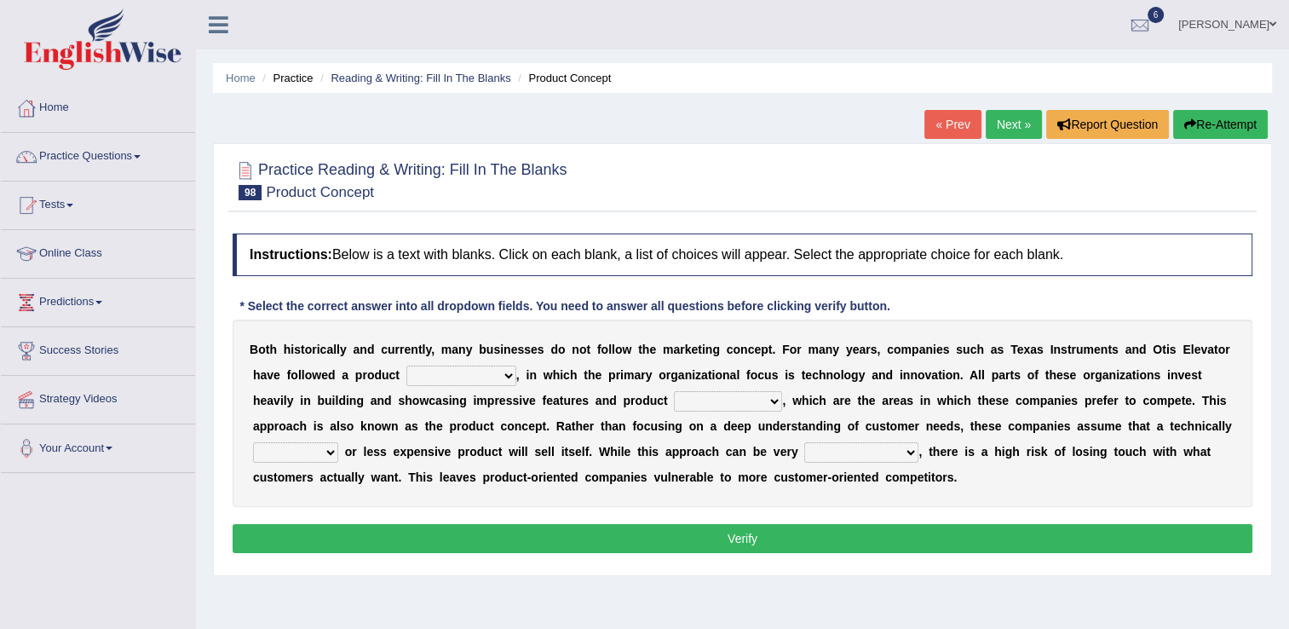
click at [451, 373] on select "temptation orientation documentation consultation" at bounding box center [462, 376] width 110 height 20
select select "documentation"
click at [407, 366] on select "temptation orientation documentation consultation" at bounding box center [462, 376] width 110 height 20
click at [674, 403] on select "advances circumstances allowances tolerances" at bounding box center [728, 401] width 108 height 20
select select "advances"
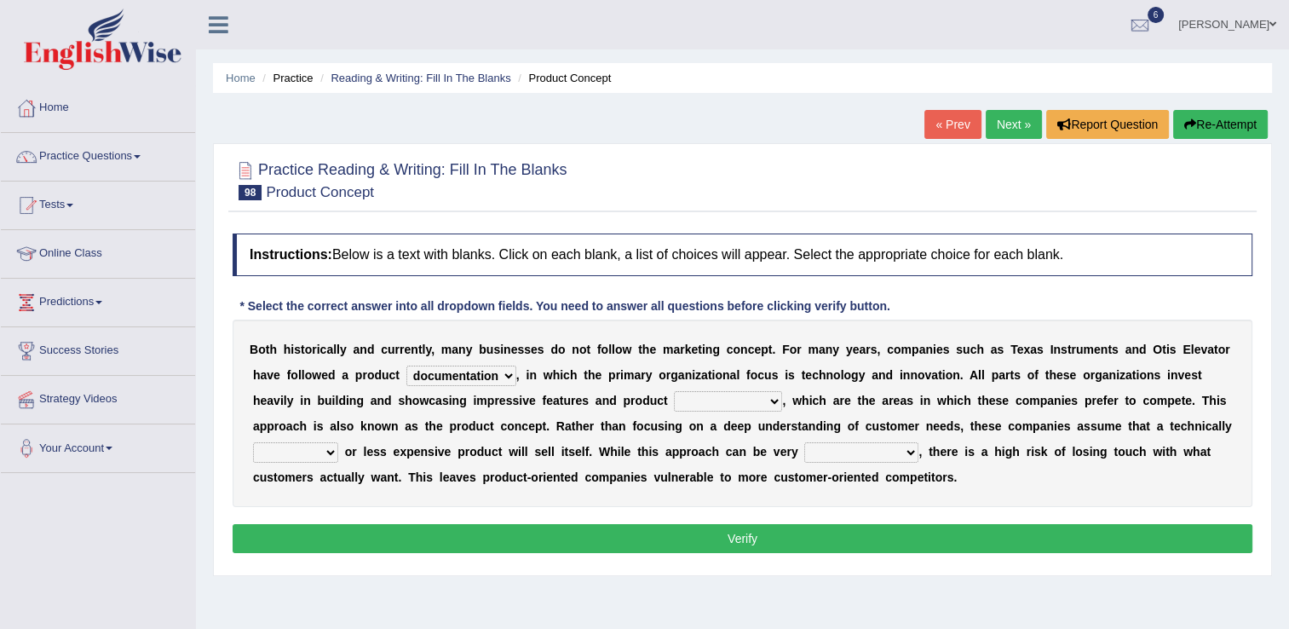
click at [674, 391] on select "advances circumstances allowances tolerances" at bounding box center [728, 401] width 108 height 20
click at [805, 457] on select "profitable insurmountable comfortable transmittable" at bounding box center [862, 452] width 114 height 20
click at [338, 442] on select "inferior interior superior ulterior" at bounding box center [295, 452] width 85 height 20
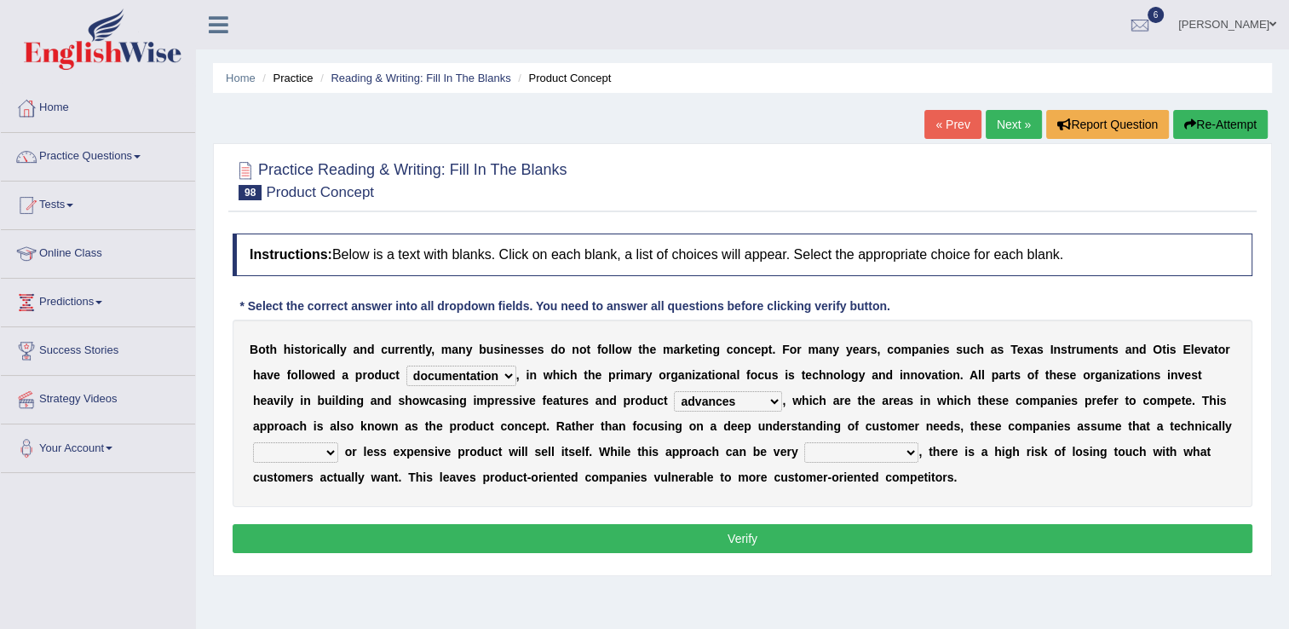
select select "superior"
click at [338, 442] on select "inferior interior superior ulterior" at bounding box center [295, 452] width 85 height 20
click at [805, 459] on select "profitable insurmountable comfortable transmittable" at bounding box center [862, 452] width 114 height 20
select select "comfortable"
click at [805, 442] on select "profitable insurmountable comfortable transmittable" at bounding box center [862, 452] width 114 height 20
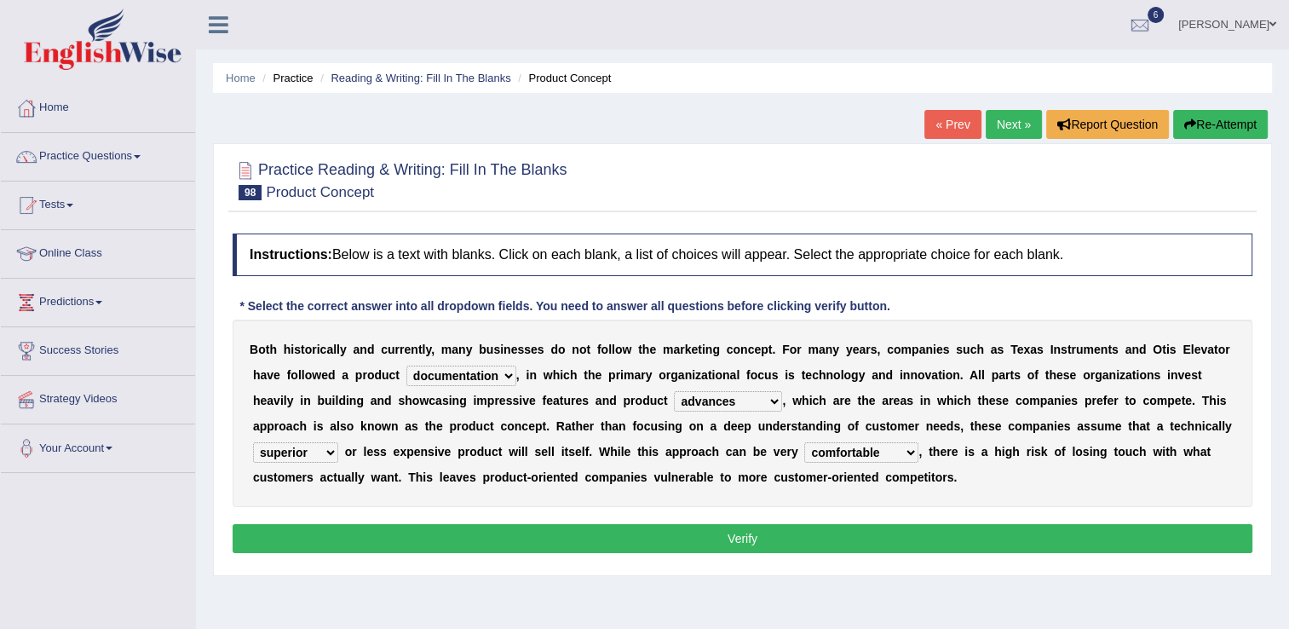
click at [748, 546] on button "Verify" at bounding box center [743, 538] width 1020 height 29
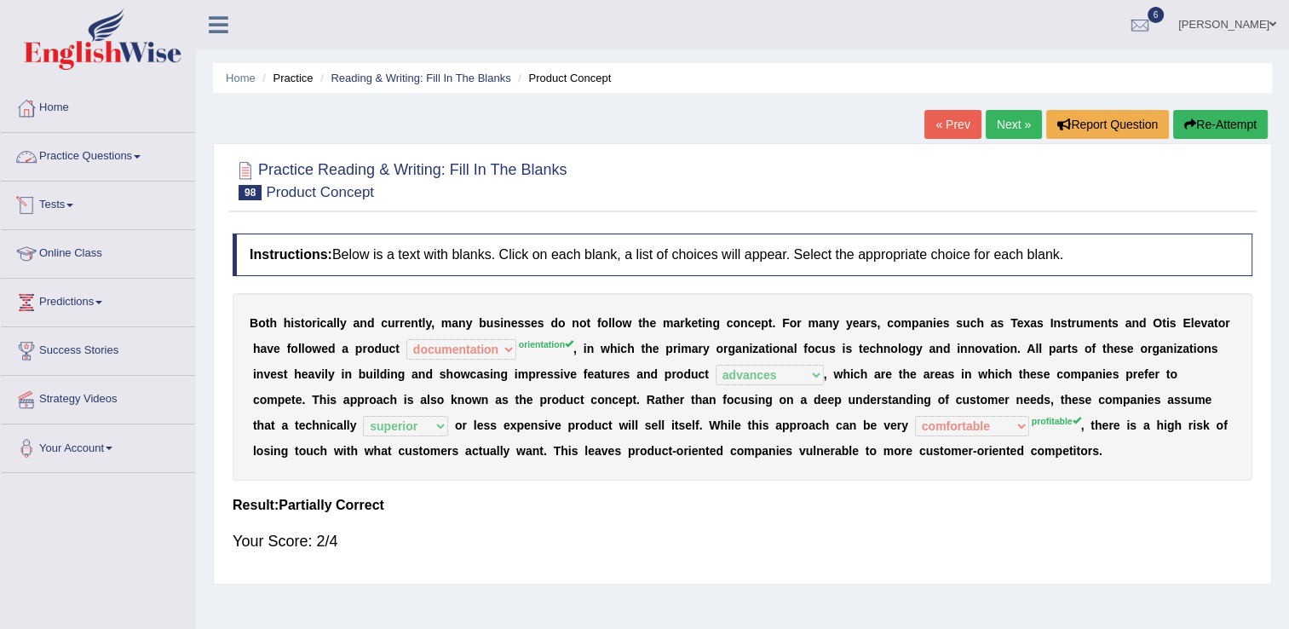
click at [119, 169] on link "Practice Questions" at bounding box center [98, 154] width 194 height 43
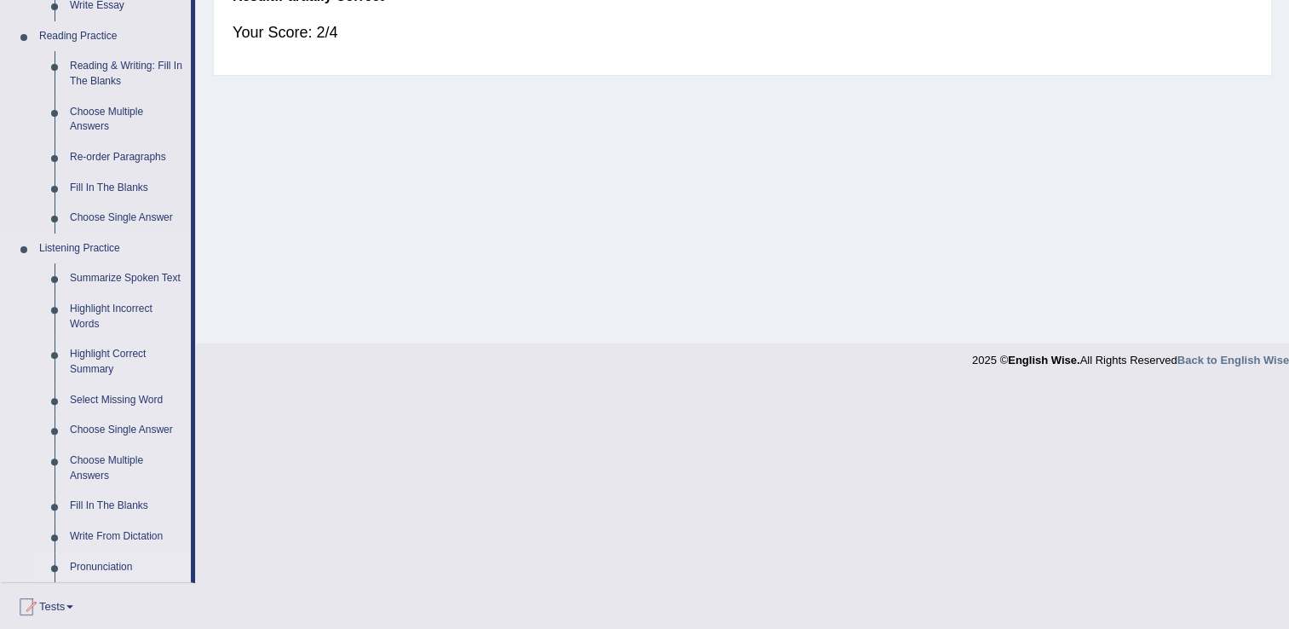
scroll to position [511, 0]
click at [147, 540] on link "Write From Dictation" at bounding box center [126, 534] width 129 height 31
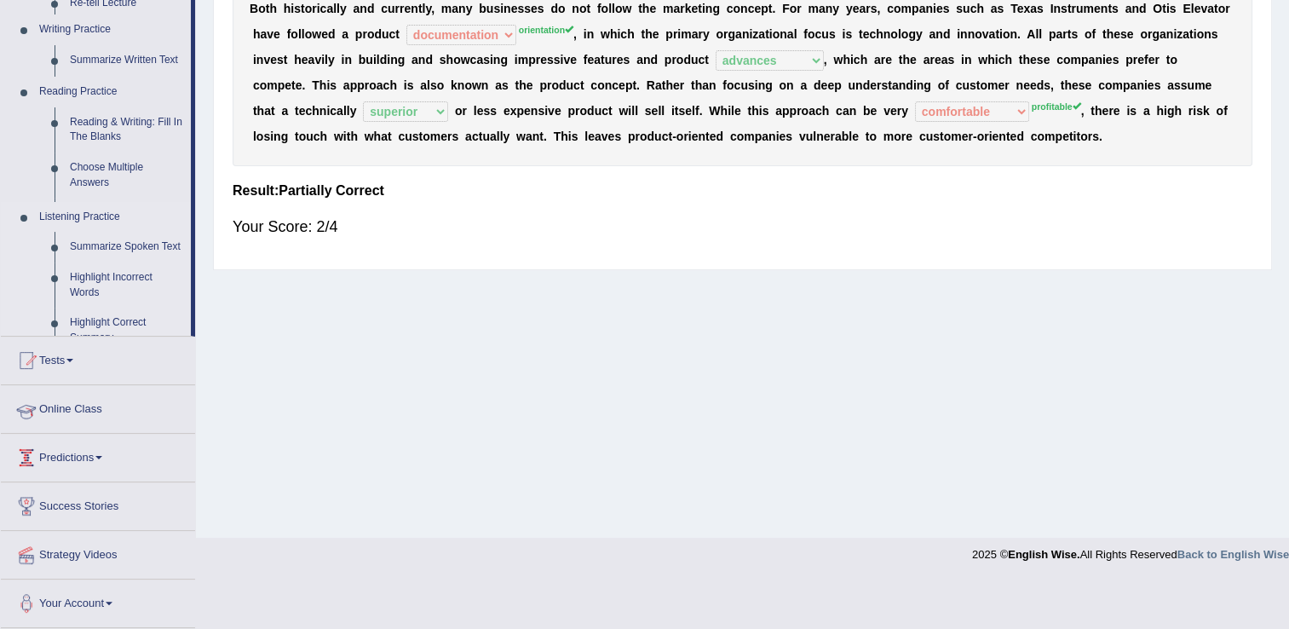
scroll to position [266, 0]
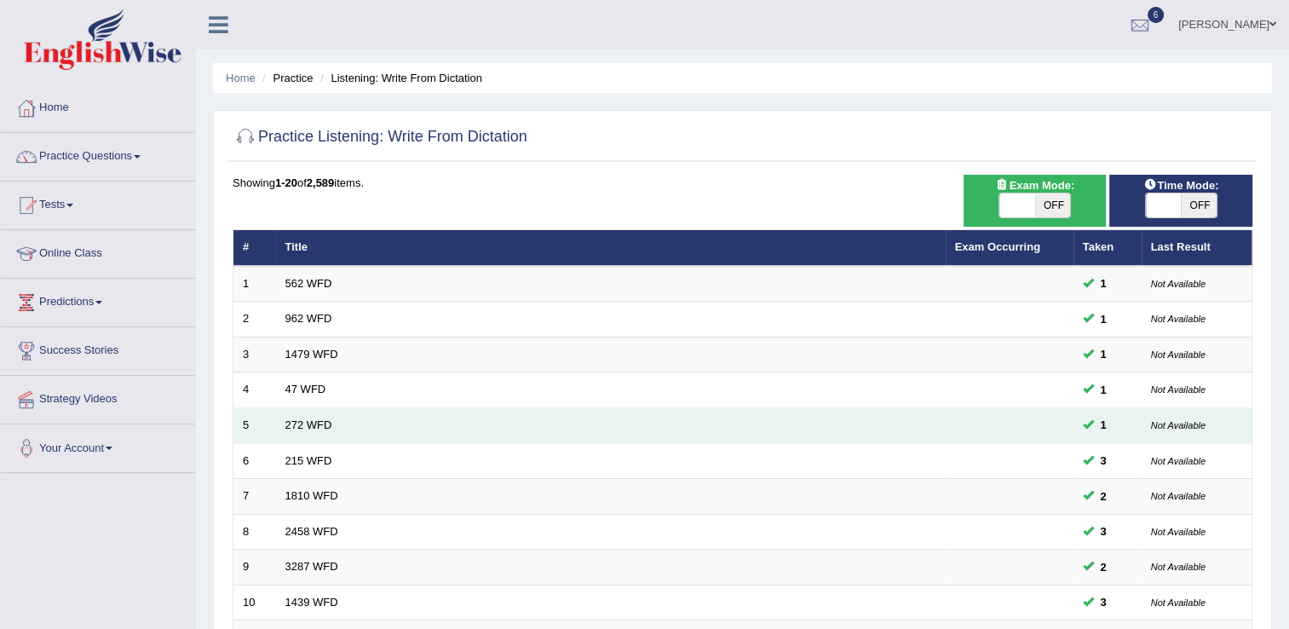
click at [303, 410] on td "272 WFD" at bounding box center [611, 426] width 670 height 36
click at [291, 424] on link "272 WFD" at bounding box center [309, 424] width 47 height 13
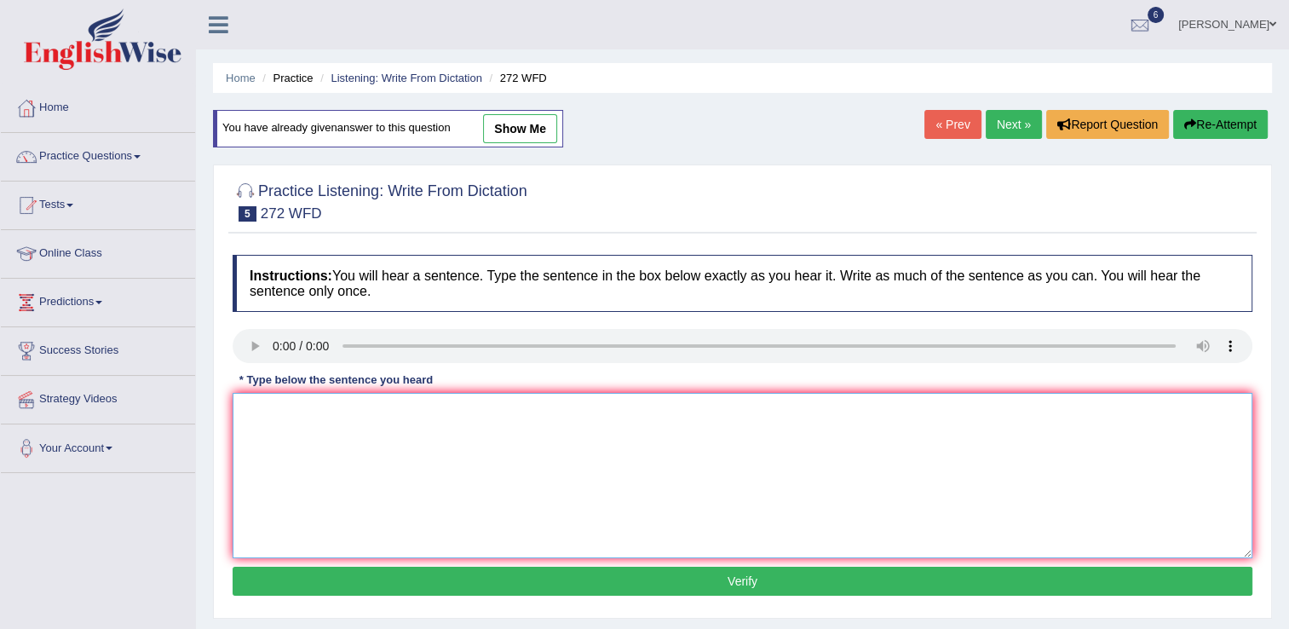
click at [263, 433] on textarea at bounding box center [743, 475] width 1020 height 165
type textarea "The development has great negative impact envirnment."
click at [693, 577] on button "Verify" at bounding box center [743, 581] width 1020 height 29
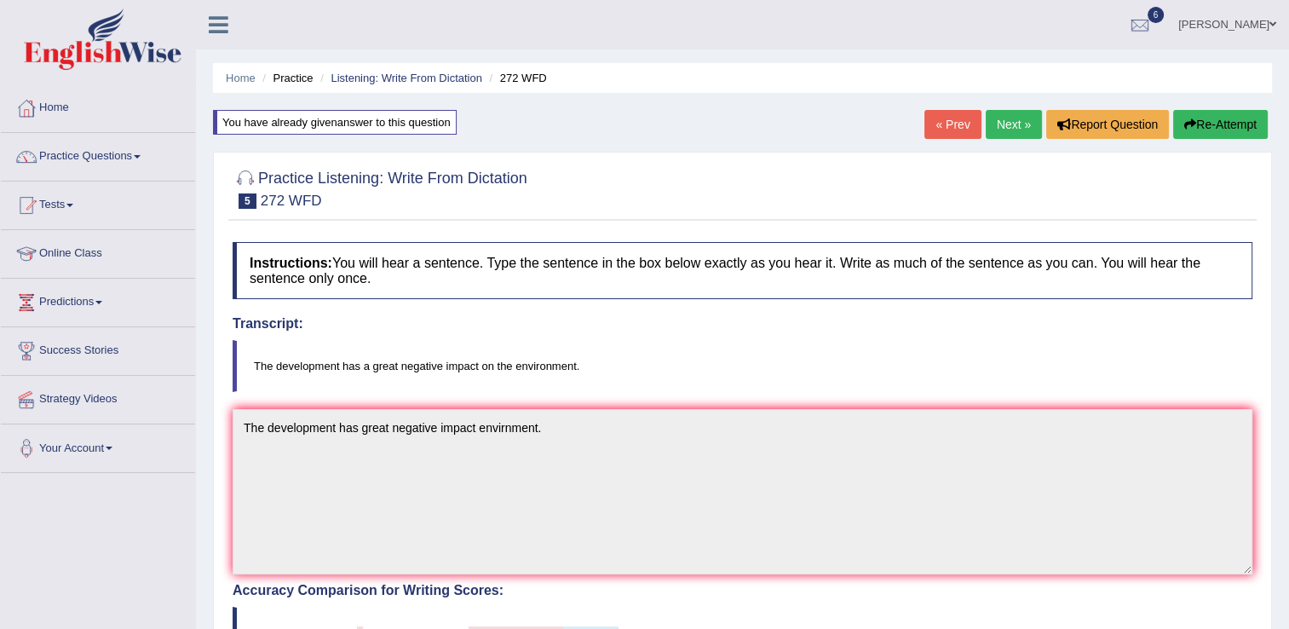
click at [1013, 127] on link "Next »" at bounding box center [1014, 124] width 56 height 29
